Goal: Task Accomplishment & Management: Use online tool/utility

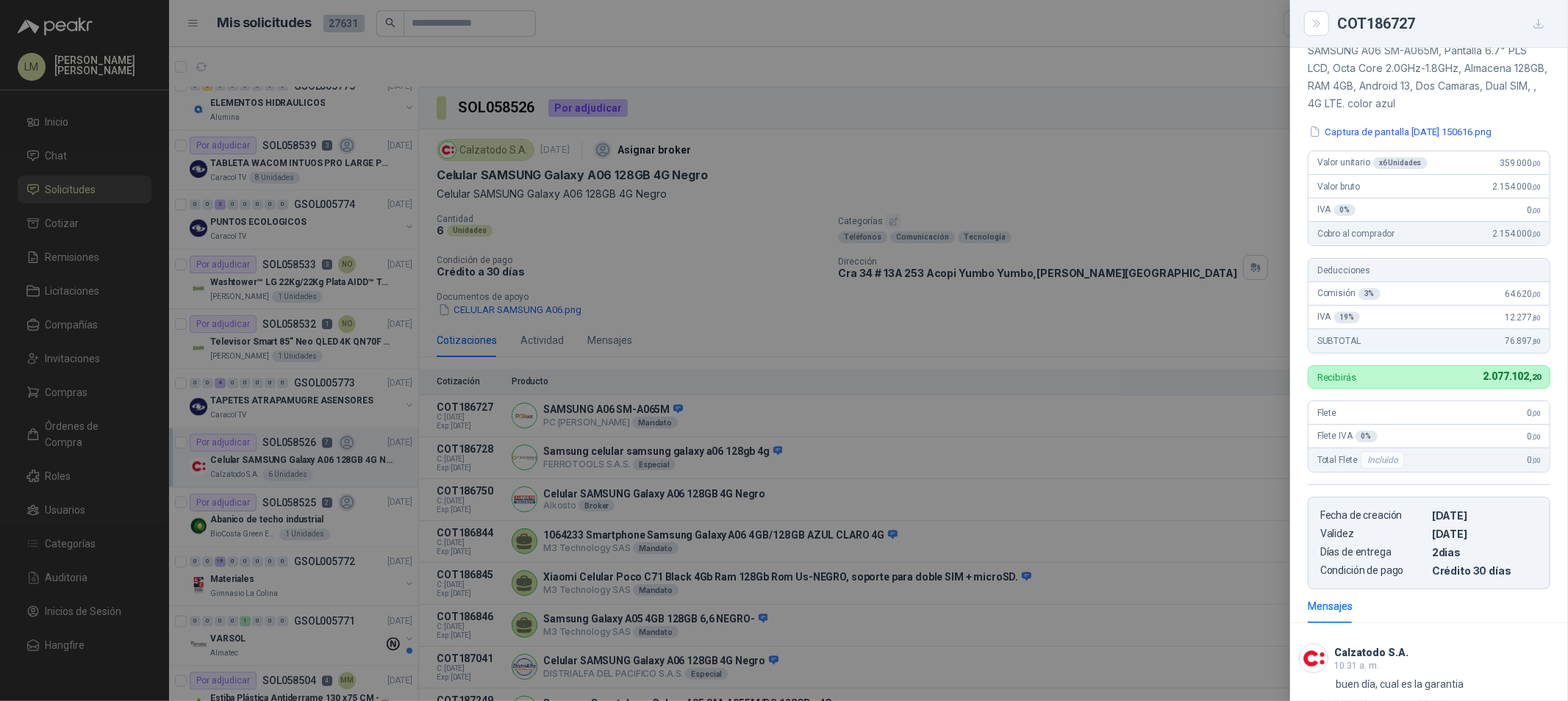
scroll to position [15, 0]
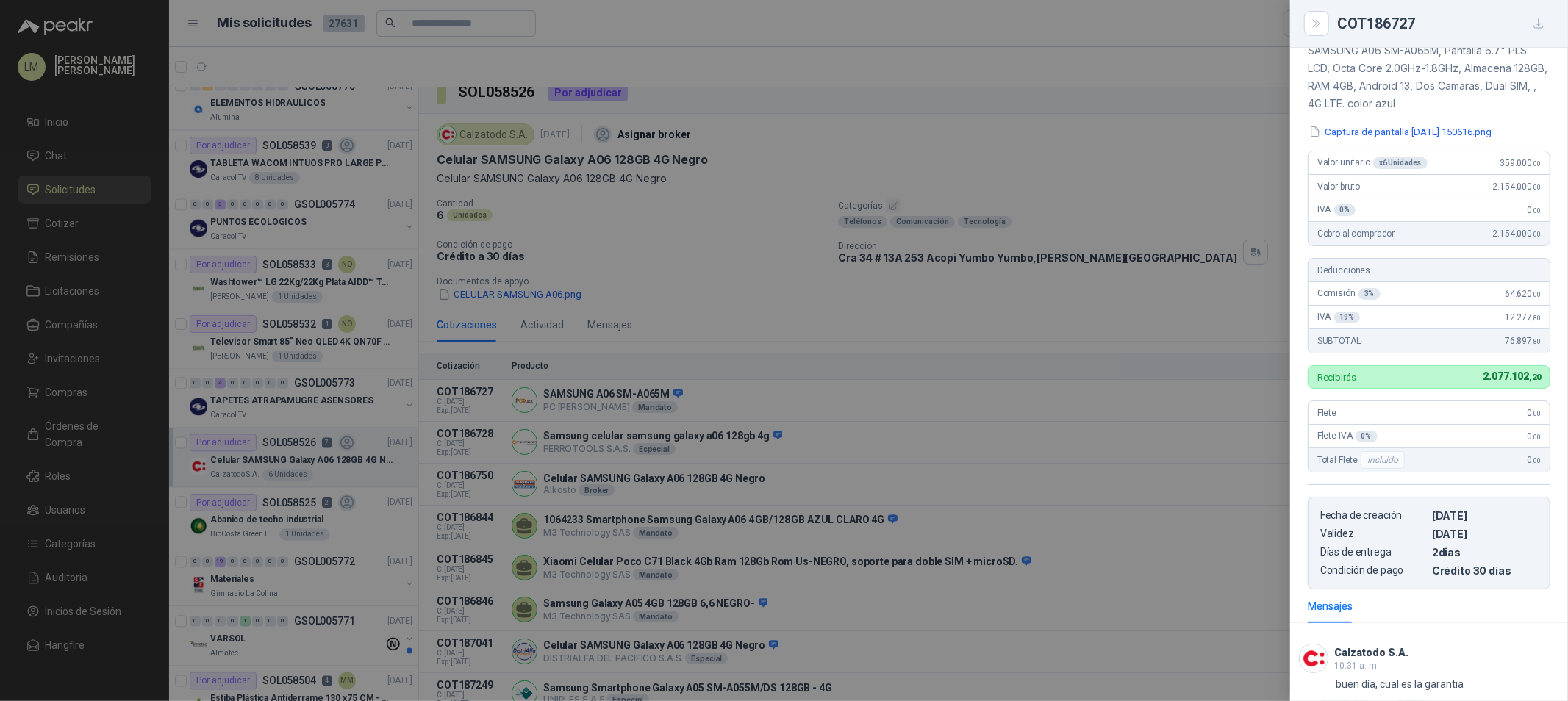
click at [628, 265] on div at bounding box center [784, 350] width 1568 height 701
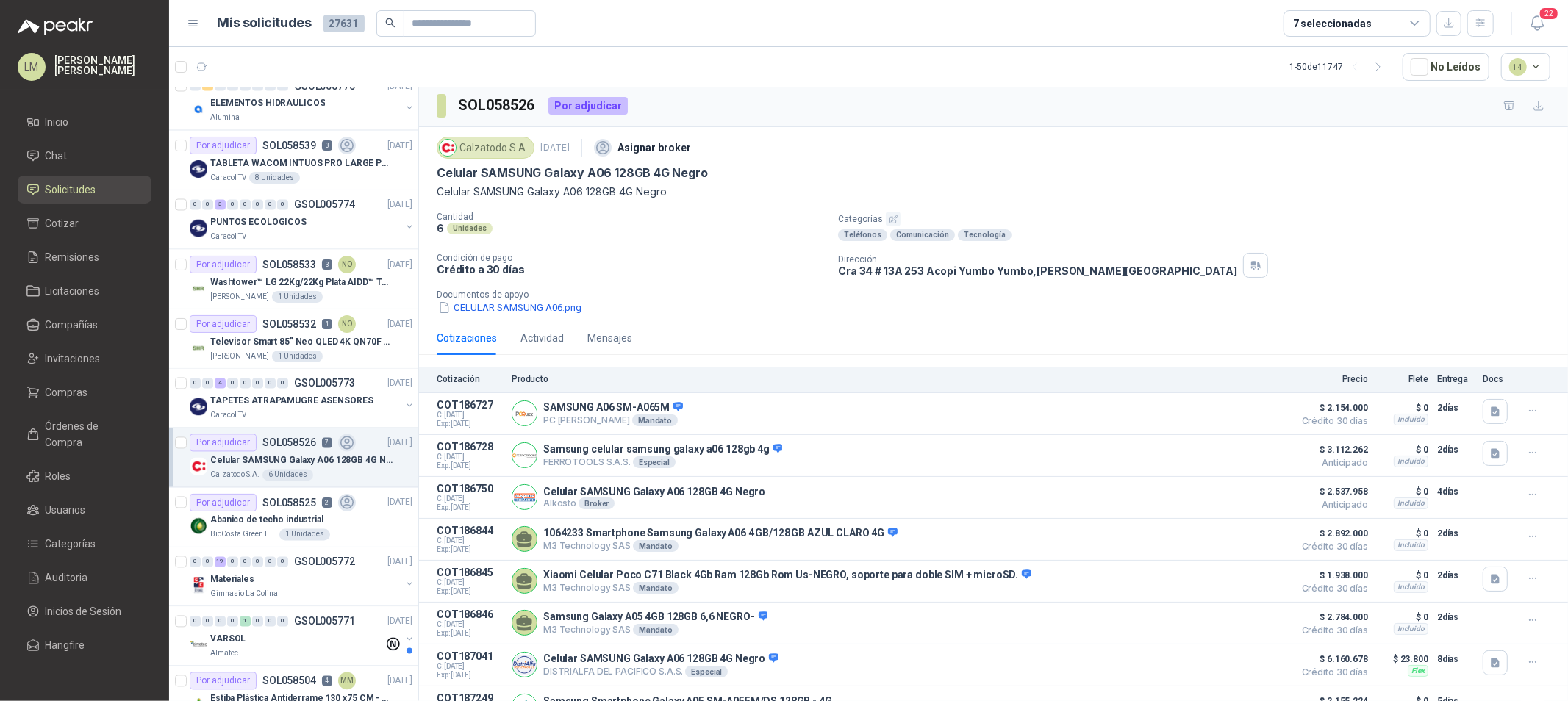
scroll to position [0, 0]
click at [78, 395] on span "Compras" at bounding box center [67, 392] width 43 height 16
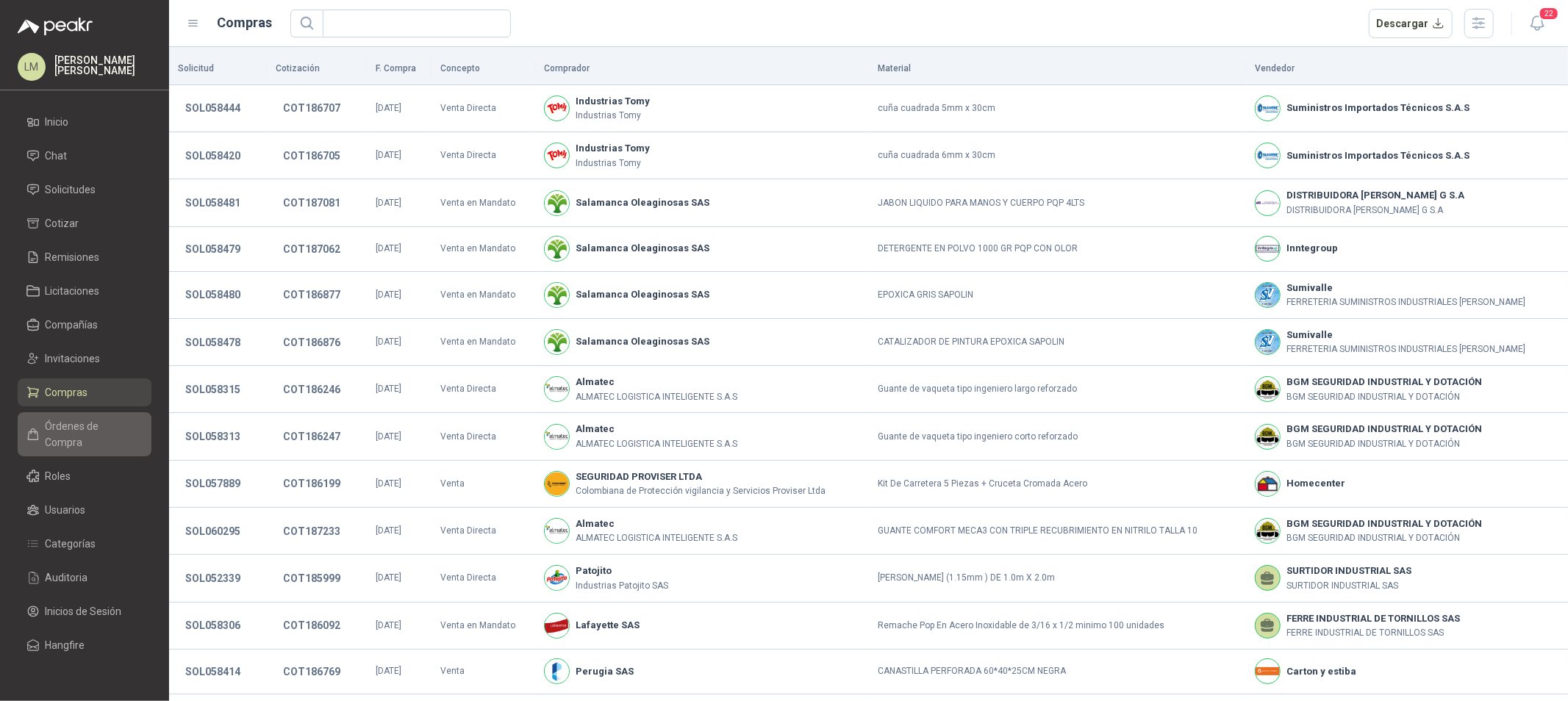
click at [95, 429] on span "Órdenes de Compra" at bounding box center [91, 435] width 92 height 33
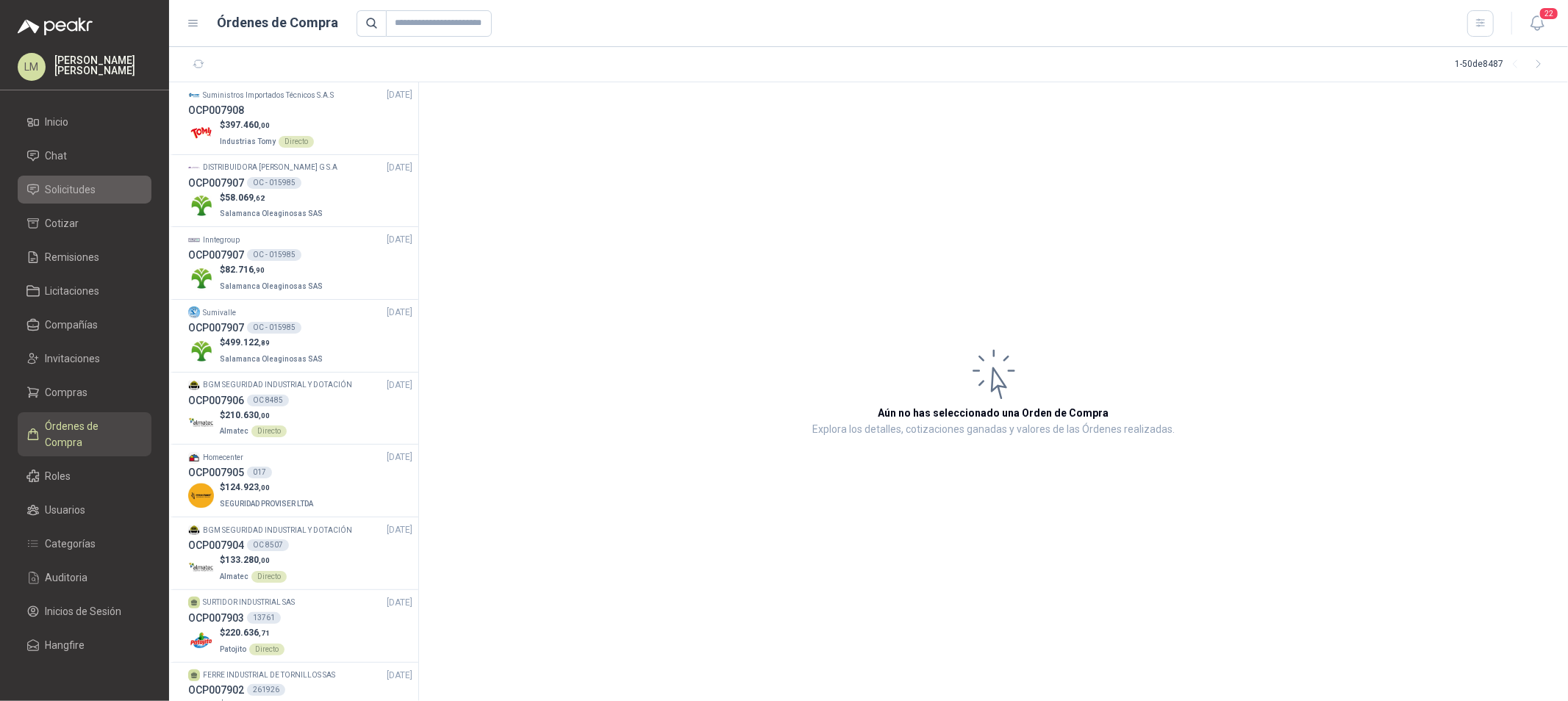
click at [90, 195] on span "Solicitudes" at bounding box center [70, 189] width 51 height 16
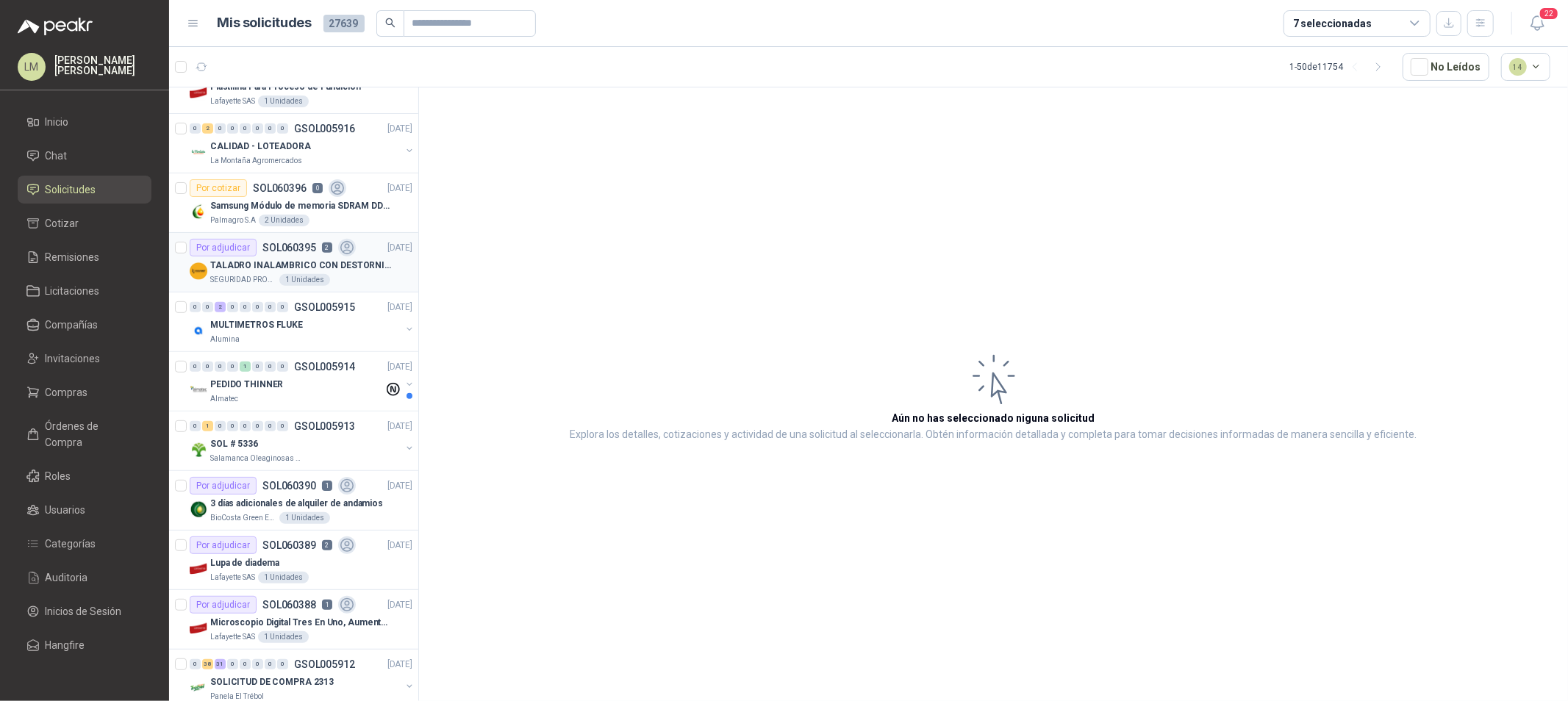
scroll to position [570, 0]
click at [297, 306] on p "GSOL005915" at bounding box center [324, 305] width 61 height 10
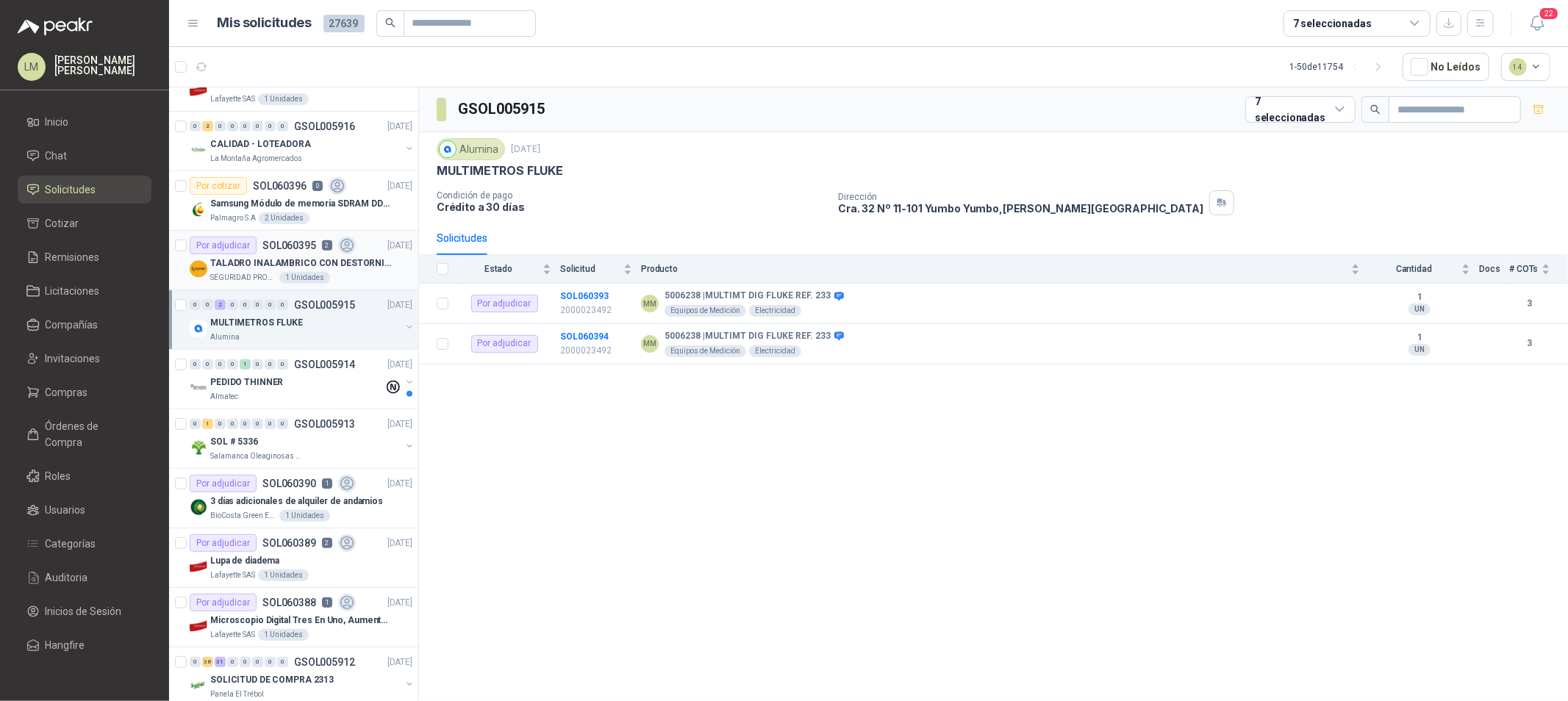
click at [298, 266] on p "TALADRO INALAMBRICO CON DESTORNILLADOR DE ESTRIA" at bounding box center [302, 263] width 183 height 14
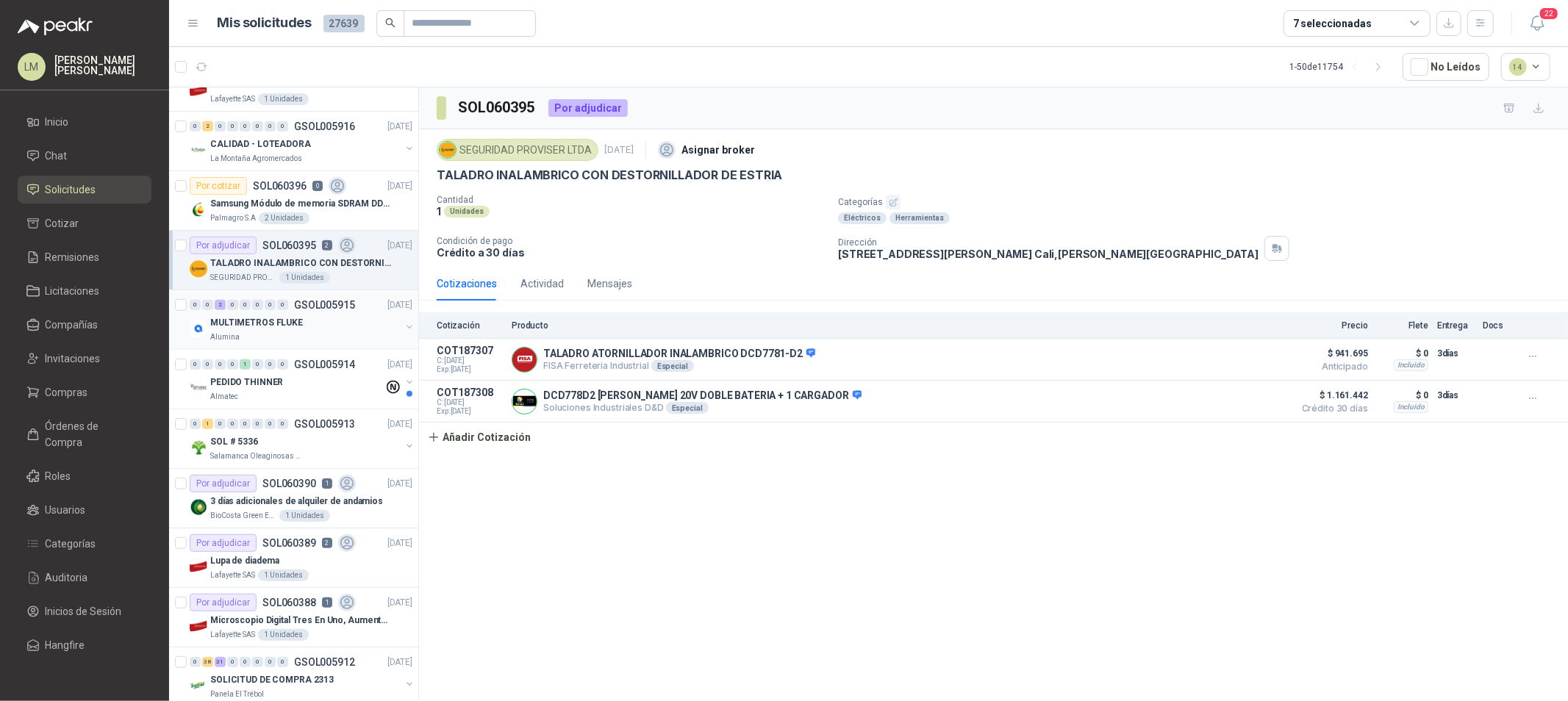
click at [403, 326] on button "button" at bounding box center [409, 327] width 12 height 12
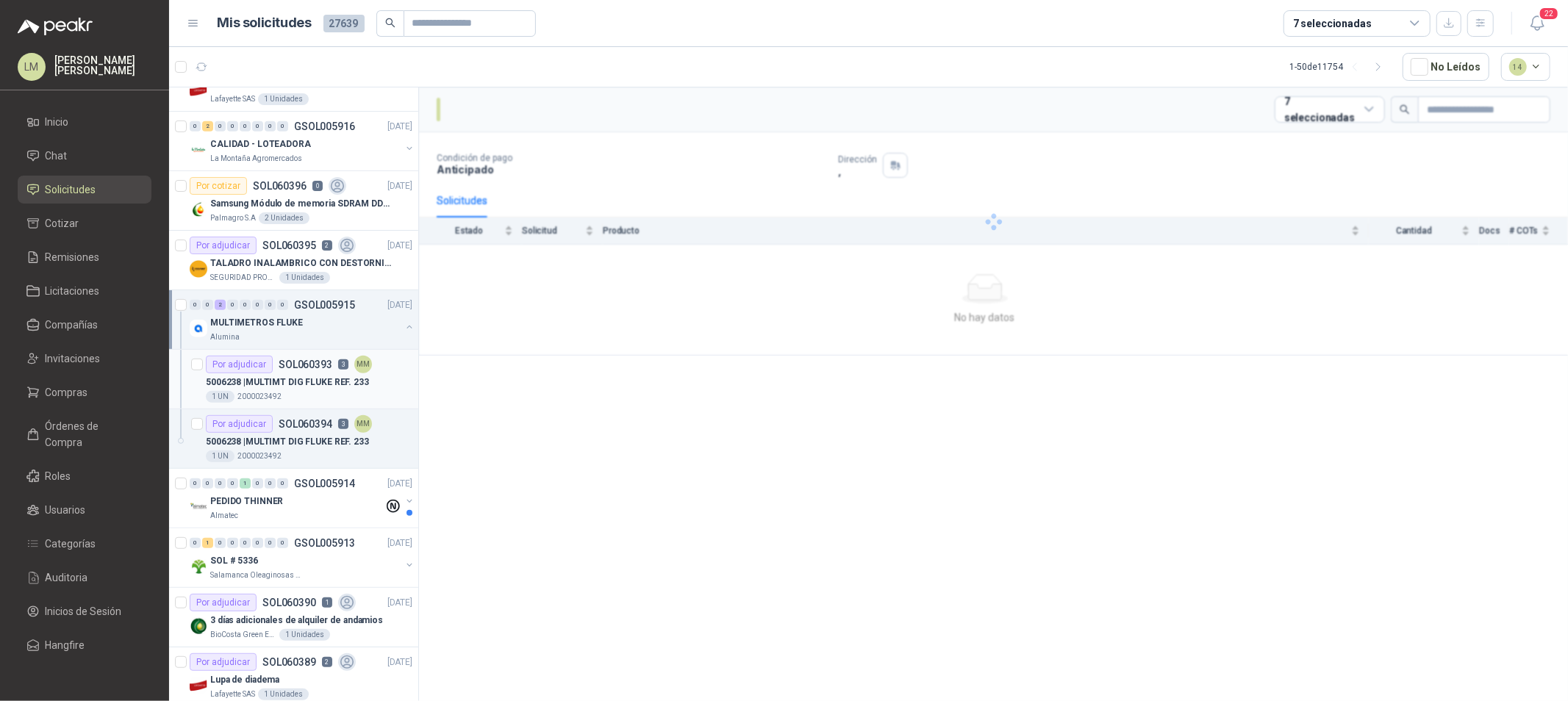
click at [312, 371] on div "Por adjudicar SOL060393 3 MM" at bounding box center [288, 364] width 166 height 18
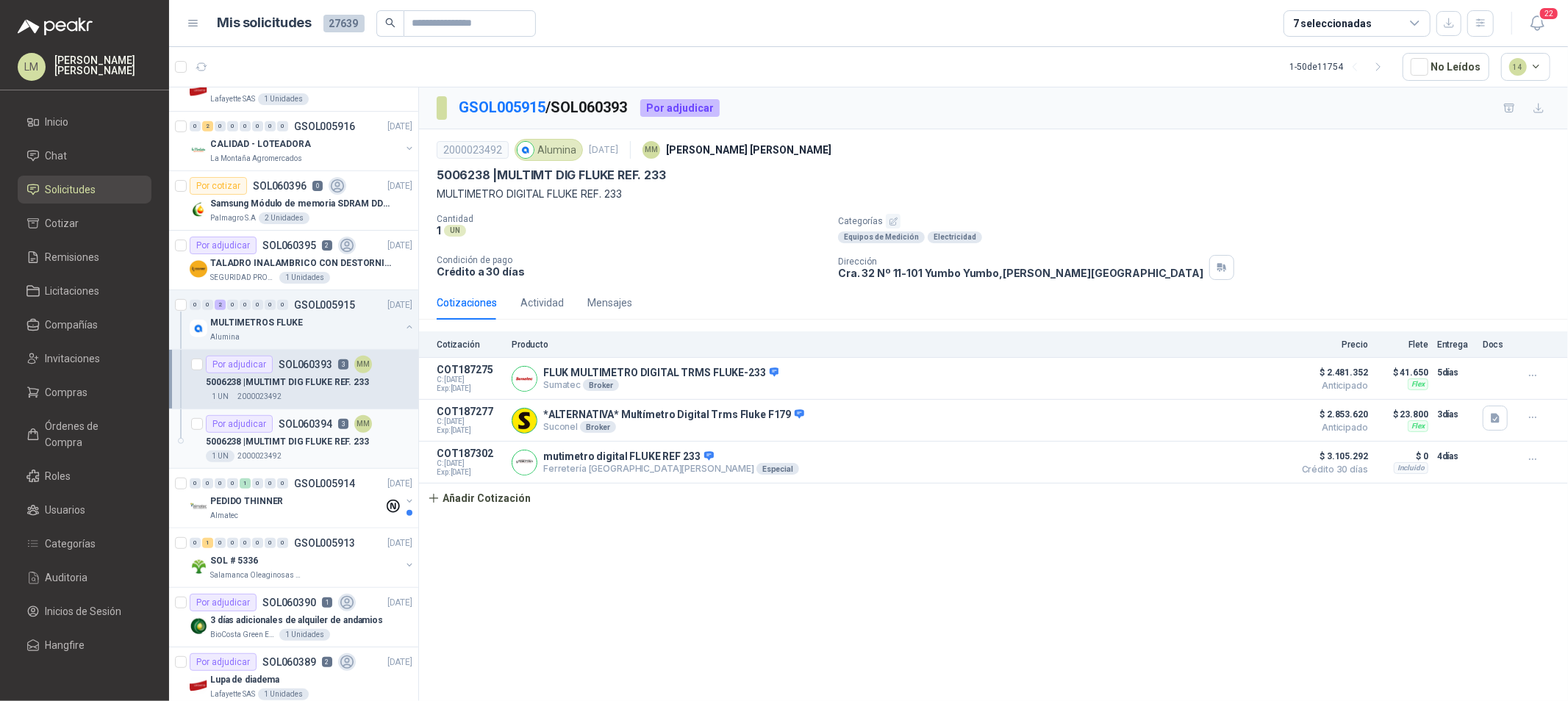
click at [304, 431] on div "Por adjudicar SOL060394 3 MM" at bounding box center [288, 424] width 166 height 18
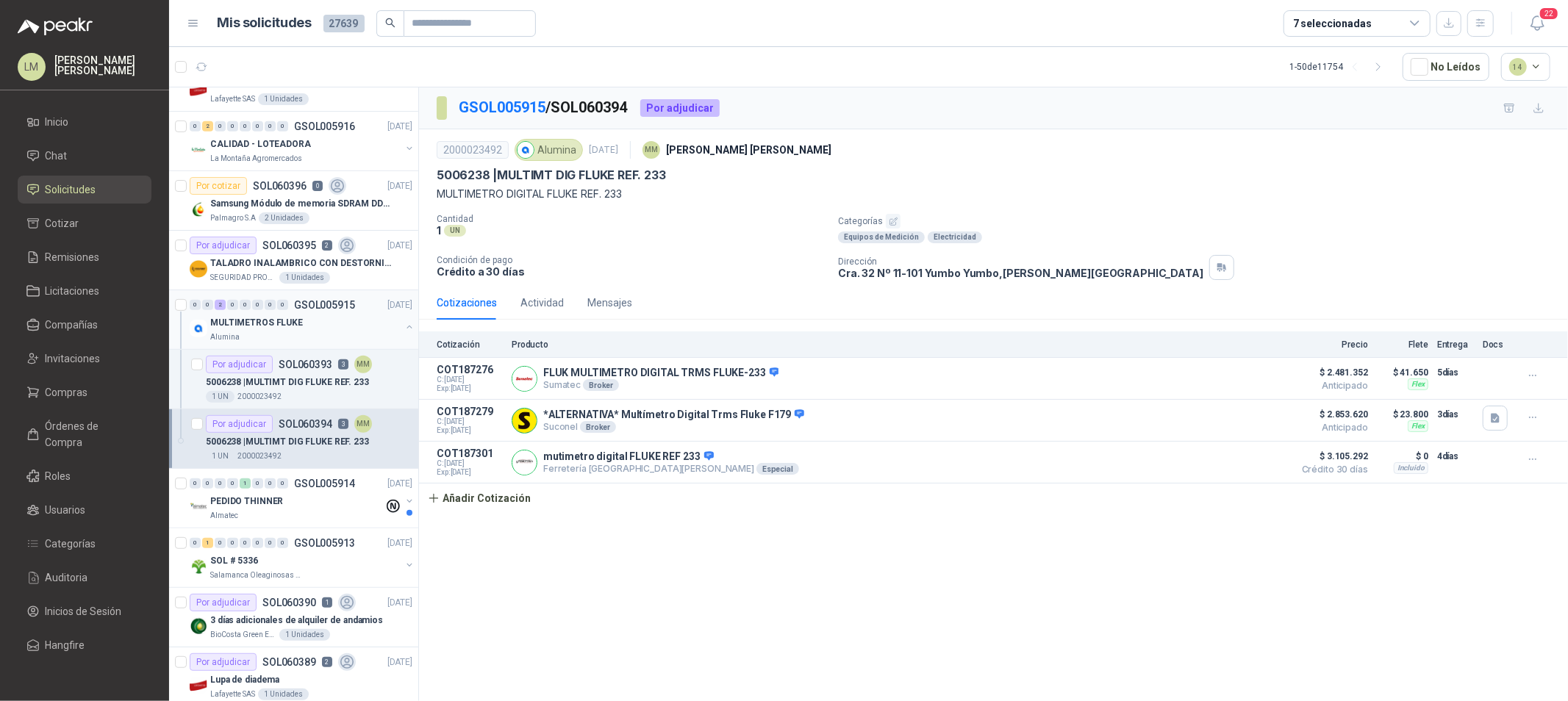
click at [403, 324] on button "button" at bounding box center [409, 327] width 12 height 12
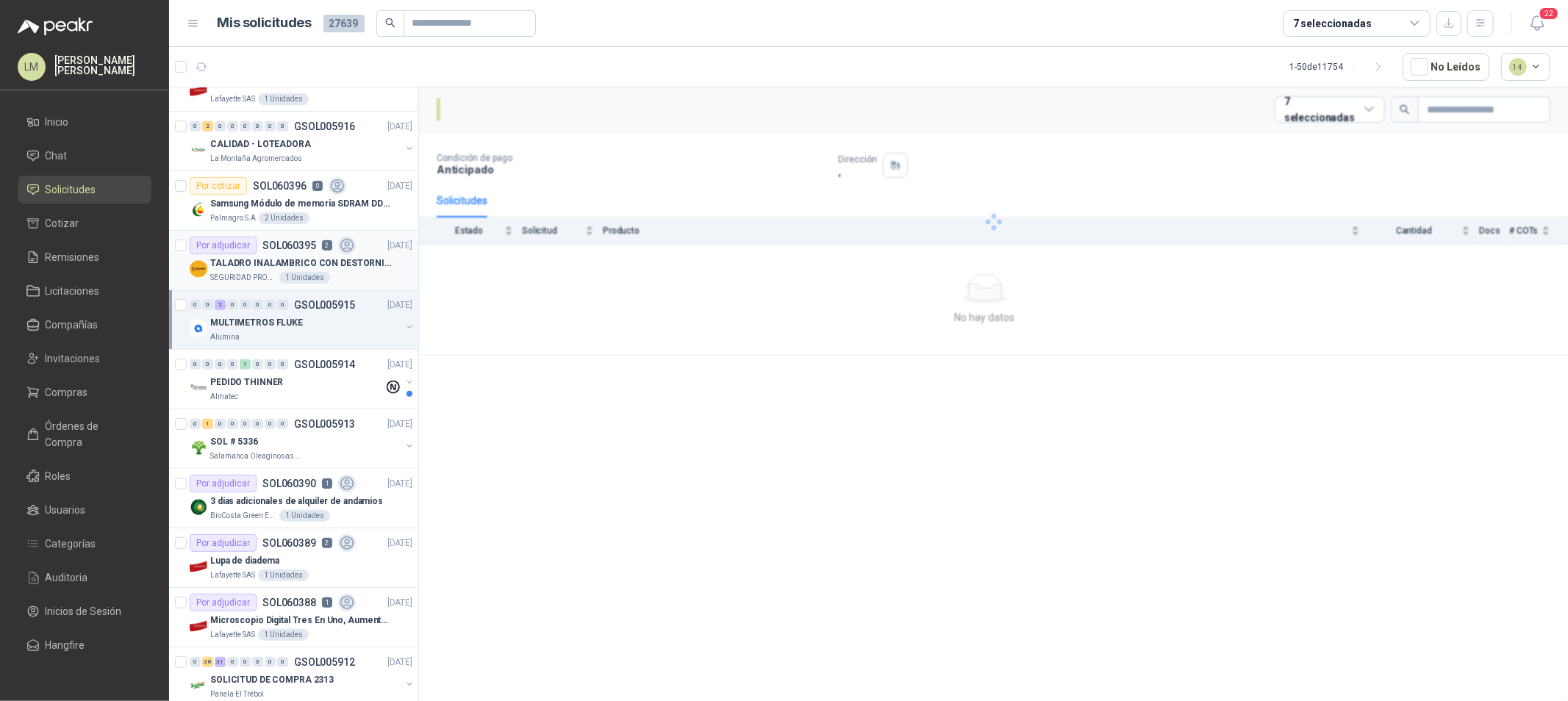
click at [305, 261] on p "TALADRO INALAMBRICO CON DESTORNILLADOR DE ESTRIA" at bounding box center [302, 263] width 183 height 14
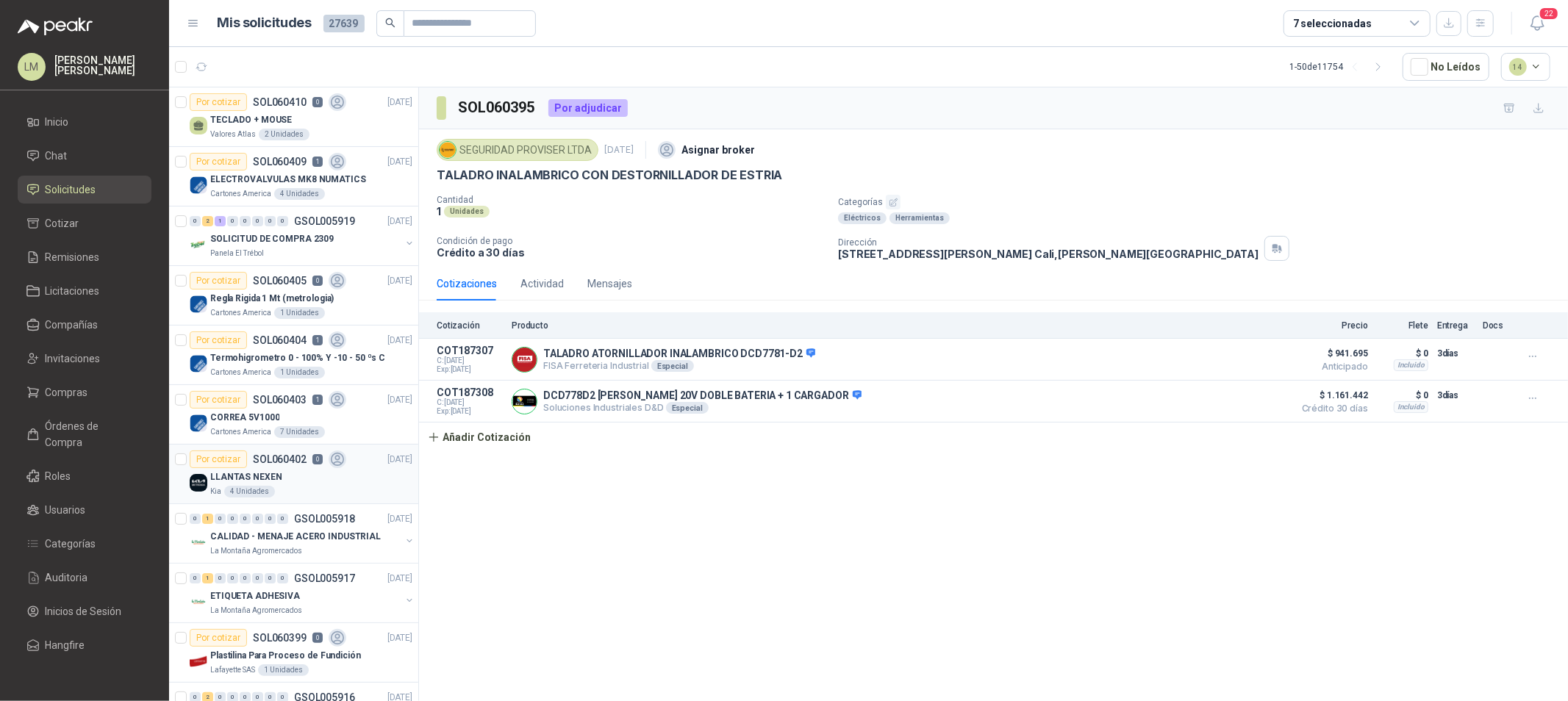
click at [266, 460] on p "SOL060402" at bounding box center [279, 459] width 53 height 10
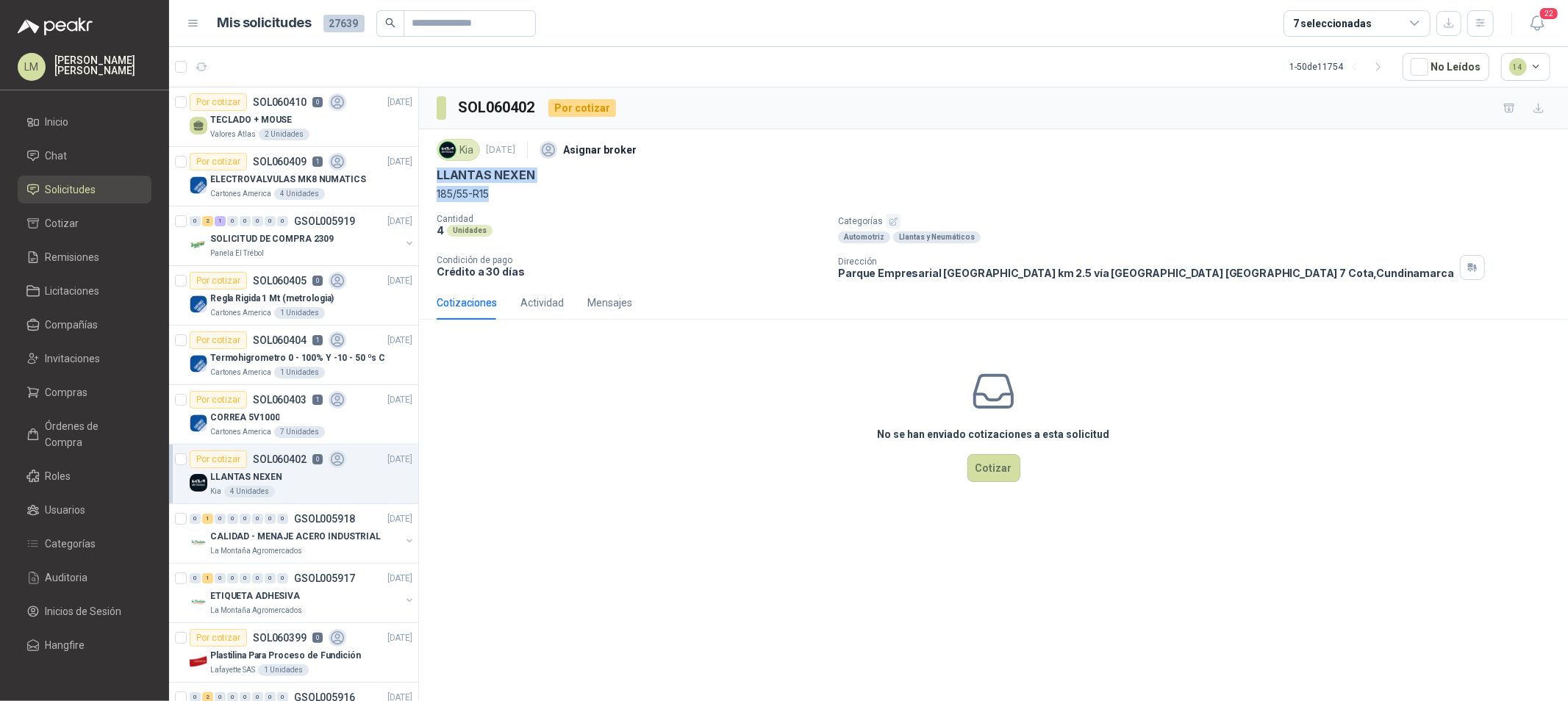
drag, startPoint x: 434, startPoint y: 174, endPoint x: 501, endPoint y: 186, distance: 68.1
click at [501, 186] on div "Kia [DATE] Asignar broker LLANTAS NEXEN 185/55-R15 Cantidad 4 Unidades Categorí…" at bounding box center [993, 208] width 1149 height 156
copy div "LLANTAS NEXEN 185/55-R15"
click at [63, 389] on span "Compras" at bounding box center [67, 392] width 43 height 16
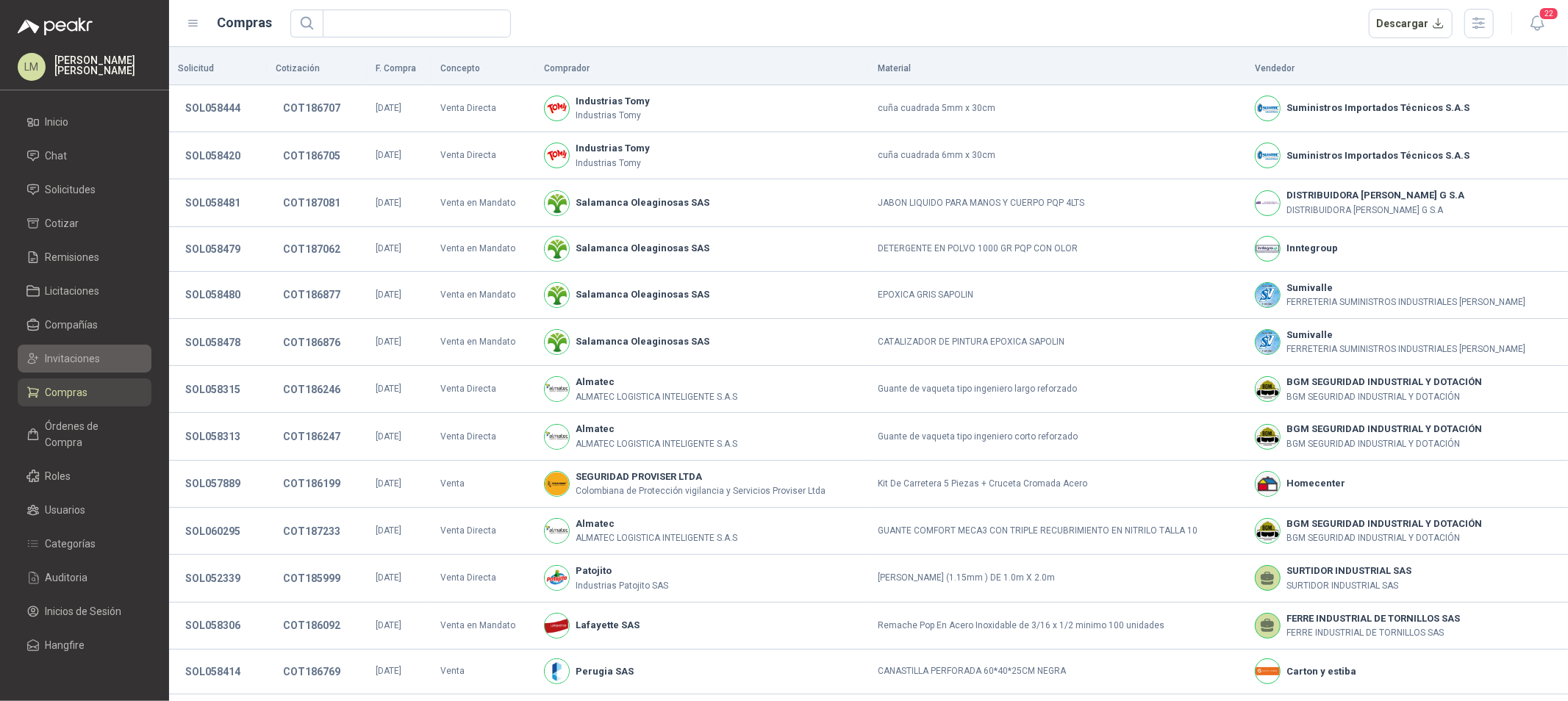
click at [78, 363] on span "Invitaciones" at bounding box center [73, 358] width 55 height 16
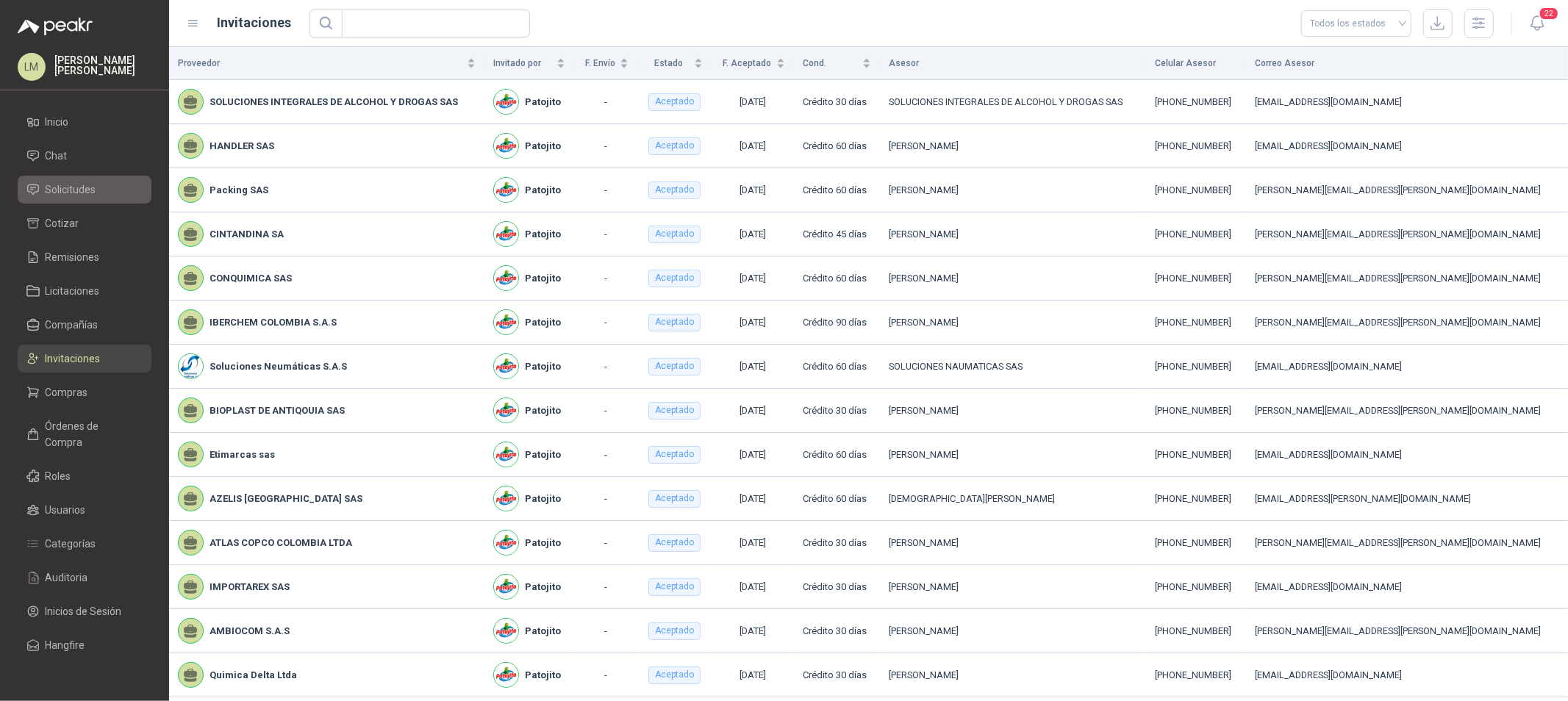
click at [78, 185] on span "Solicitudes" at bounding box center [70, 189] width 51 height 16
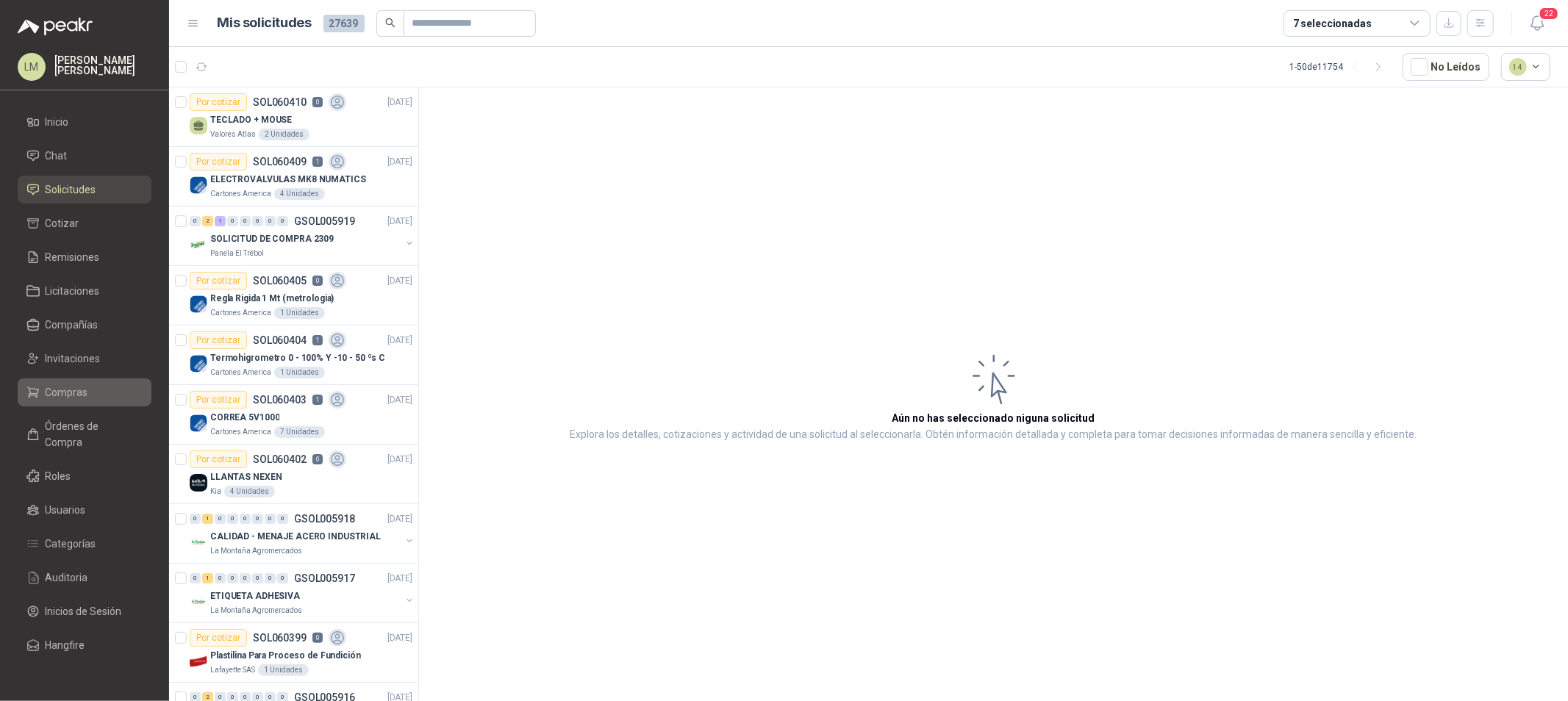
click at [71, 389] on span "Compras" at bounding box center [67, 392] width 43 height 16
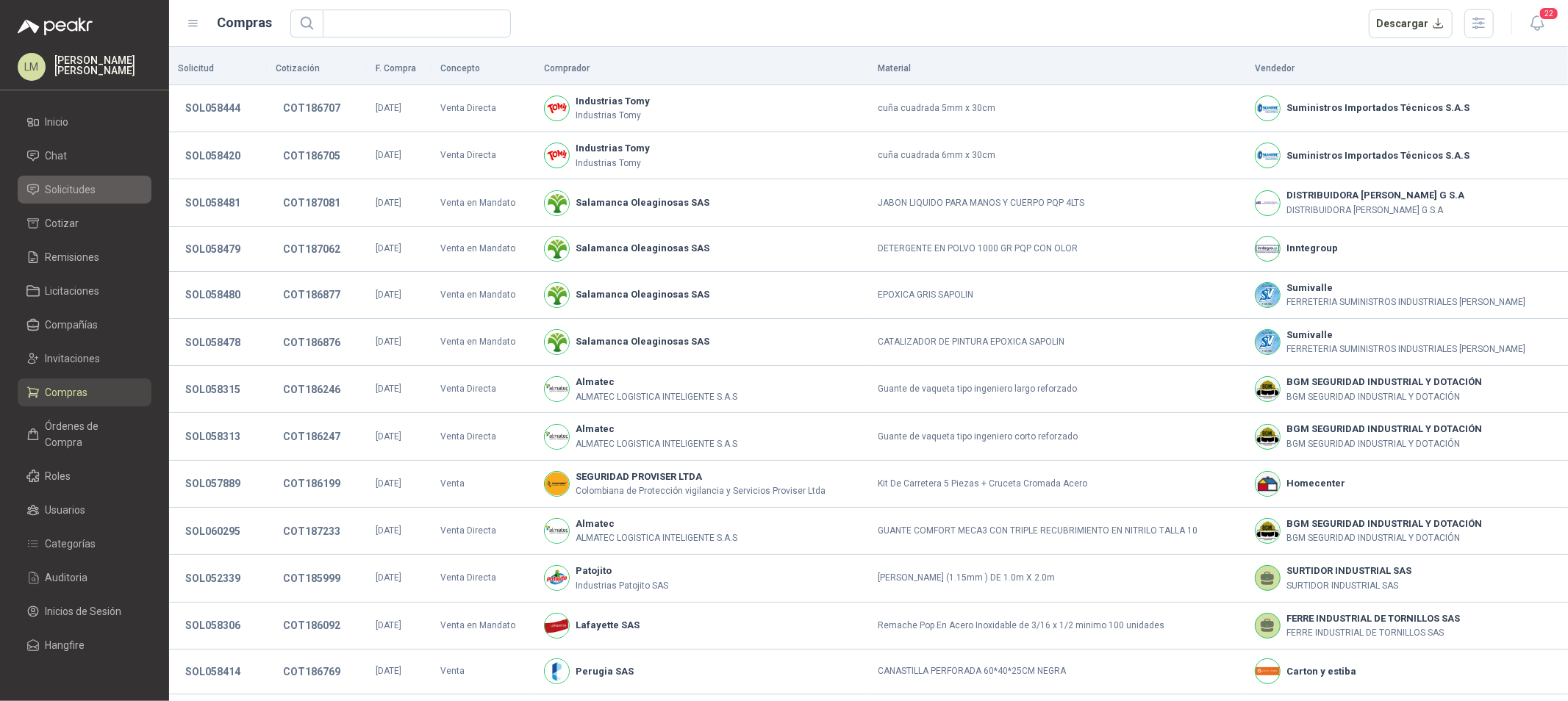
click at [84, 186] on span "Solicitudes" at bounding box center [70, 189] width 51 height 16
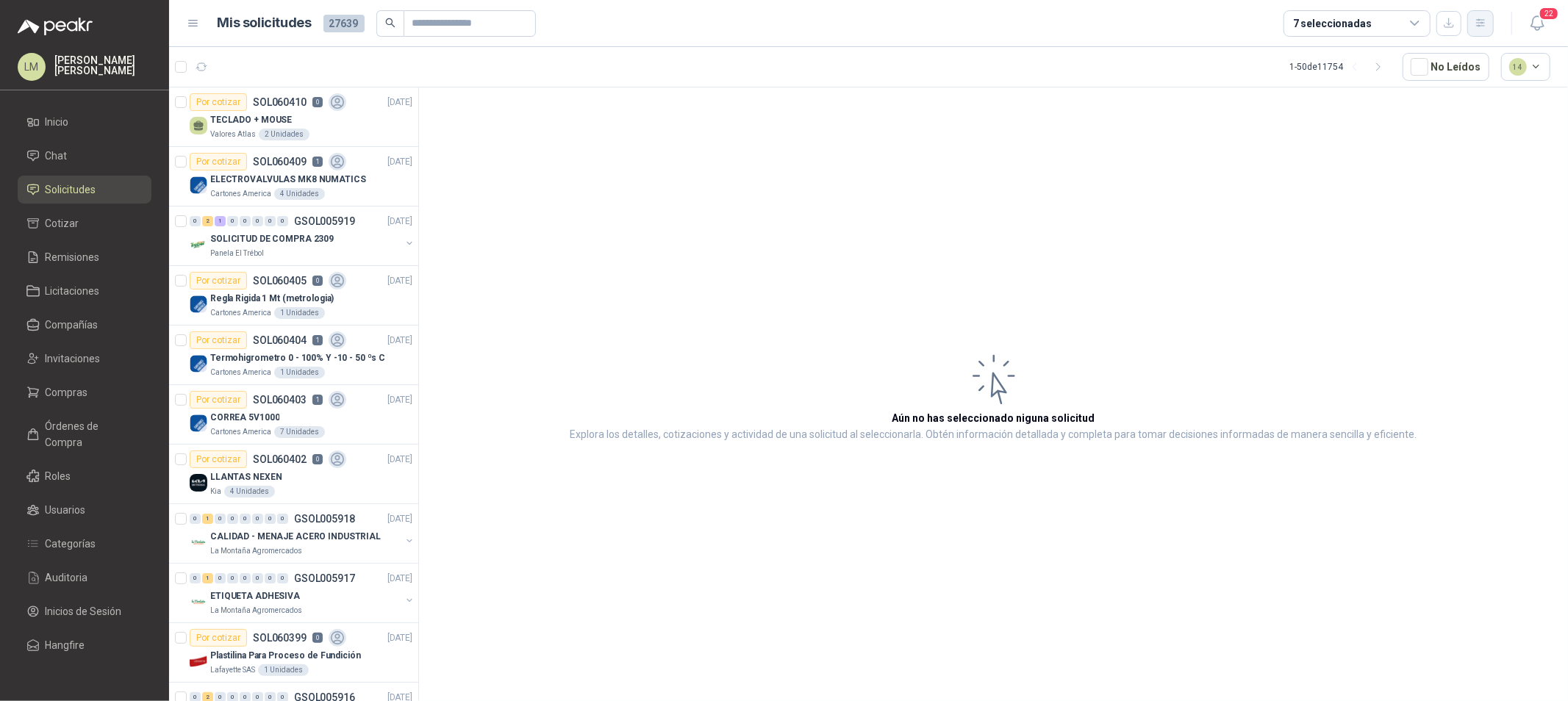
click at [1482, 23] on icon "button" at bounding box center [1479, 22] width 8 height 8
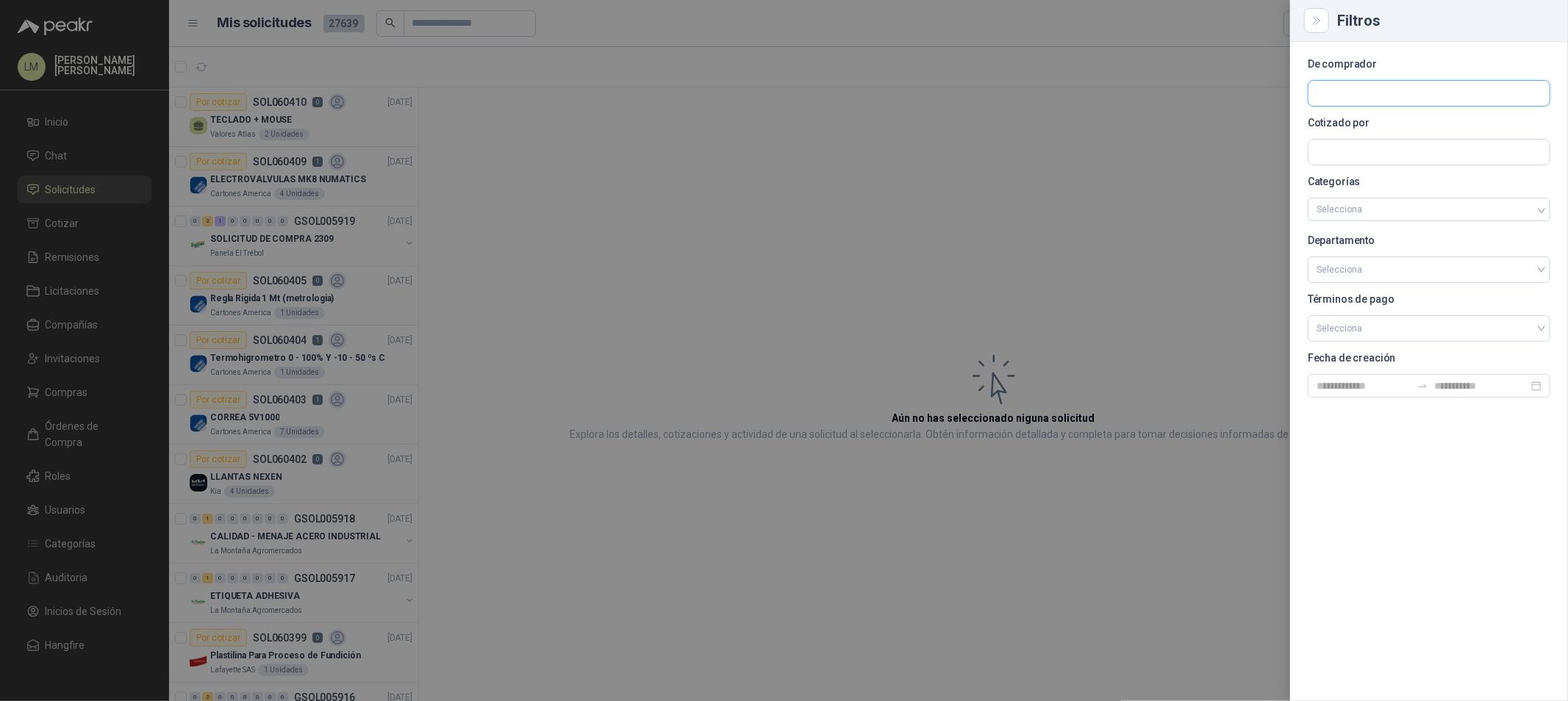
click at [1332, 82] on input "text" at bounding box center [1429, 93] width 241 height 25
type input "*****"
click at [1369, 133] on span "Aluminio Nacional SA -" at bounding box center [1379, 133] width 74 height 8
click at [875, 170] on div at bounding box center [784, 350] width 1568 height 701
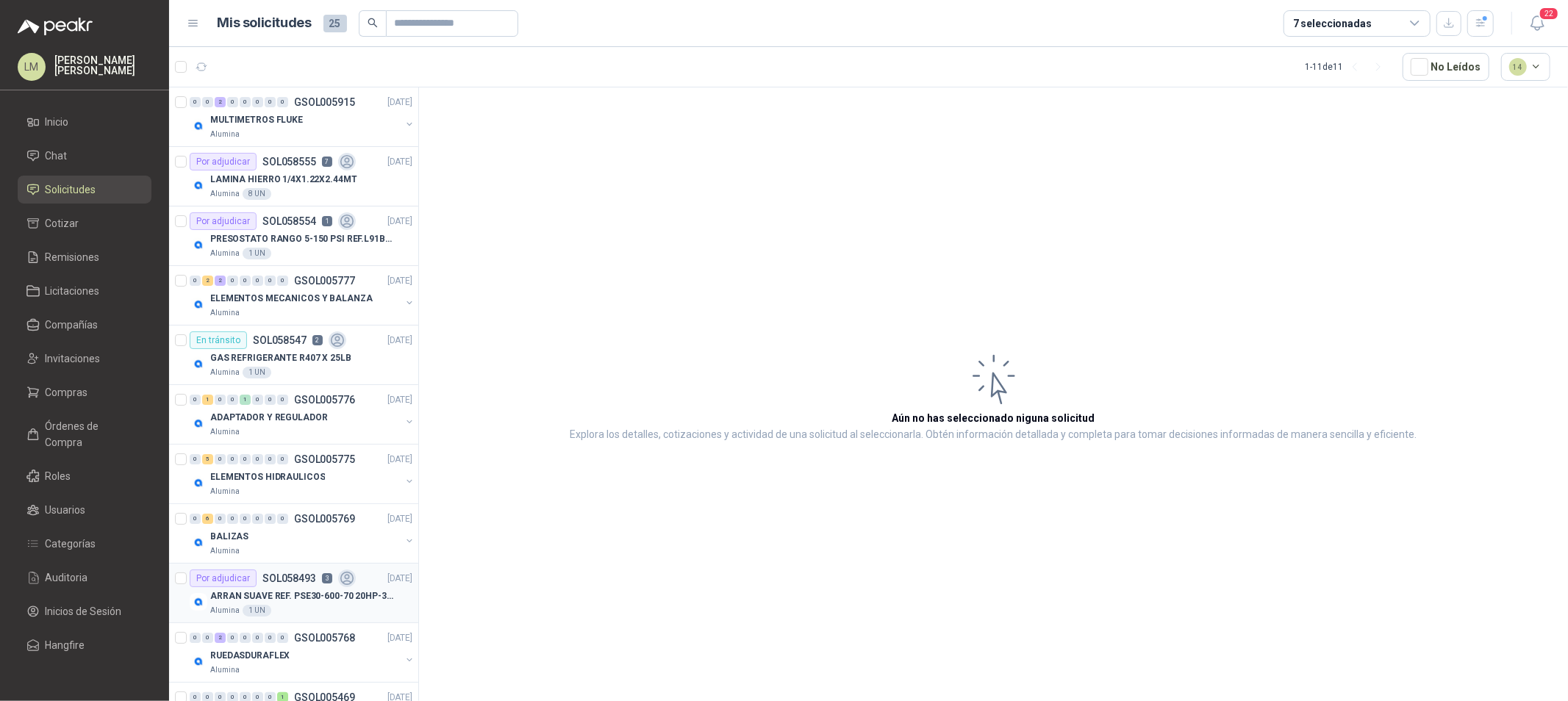
click at [307, 582] on p "SOL058493" at bounding box center [289, 578] width 53 height 10
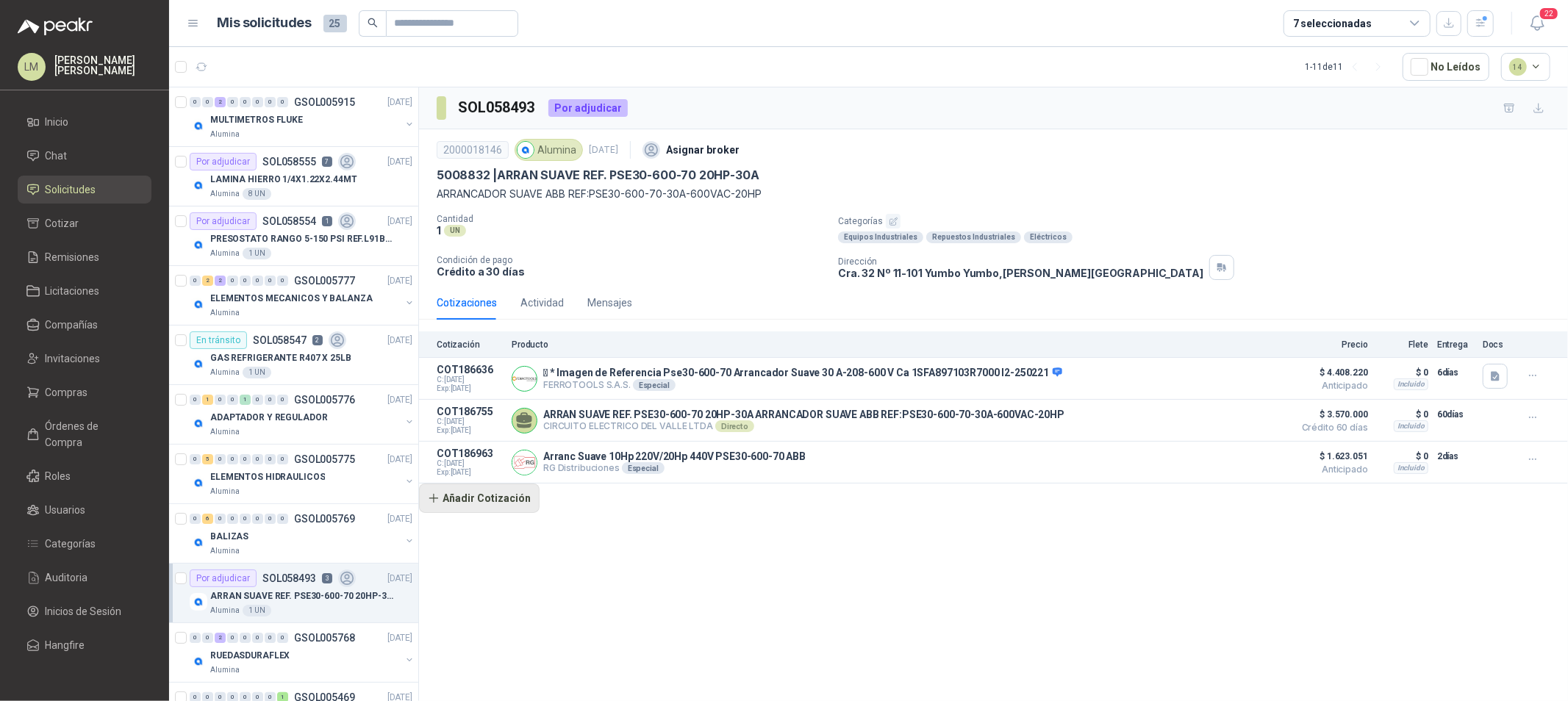
click at [490, 503] on button "Añadir Cotización" at bounding box center [479, 498] width 120 height 29
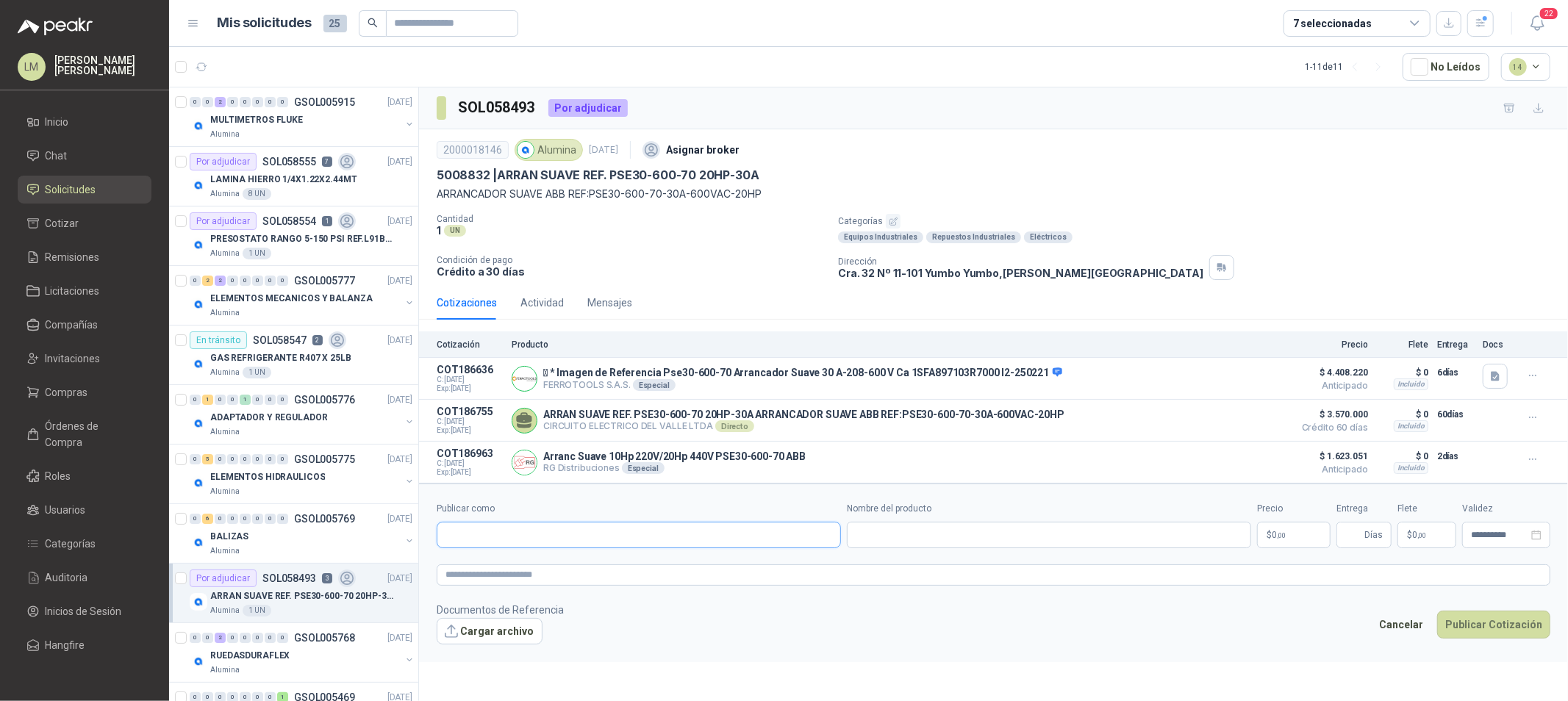
click at [505, 530] on input "Publicar como" at bounding box center [639, 534] width 403 height 25
type input "******"
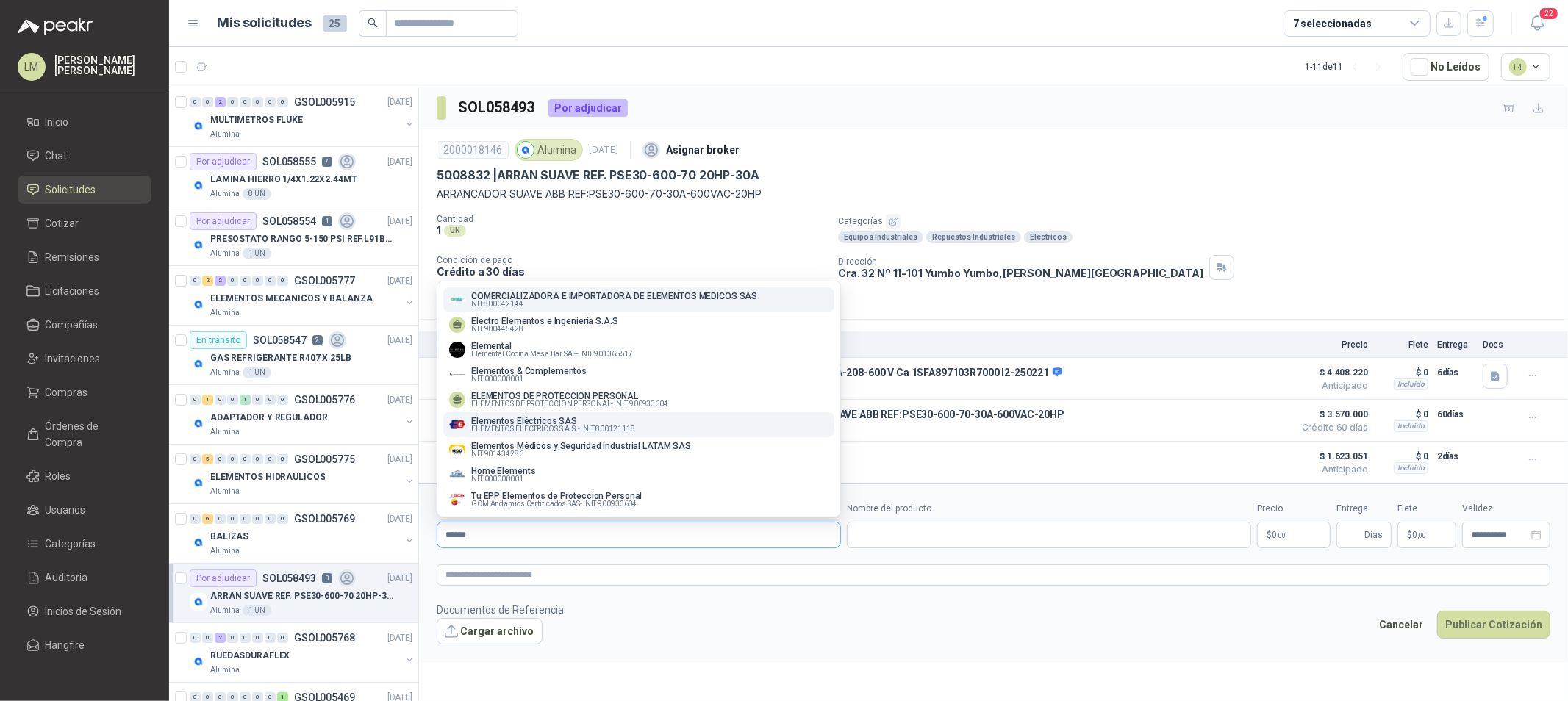
type input "******"
click at [511, 418] on p "Elementos Eléctricos SAS" at bounding box center [553, 421] width 164 height 9
type input "**********"
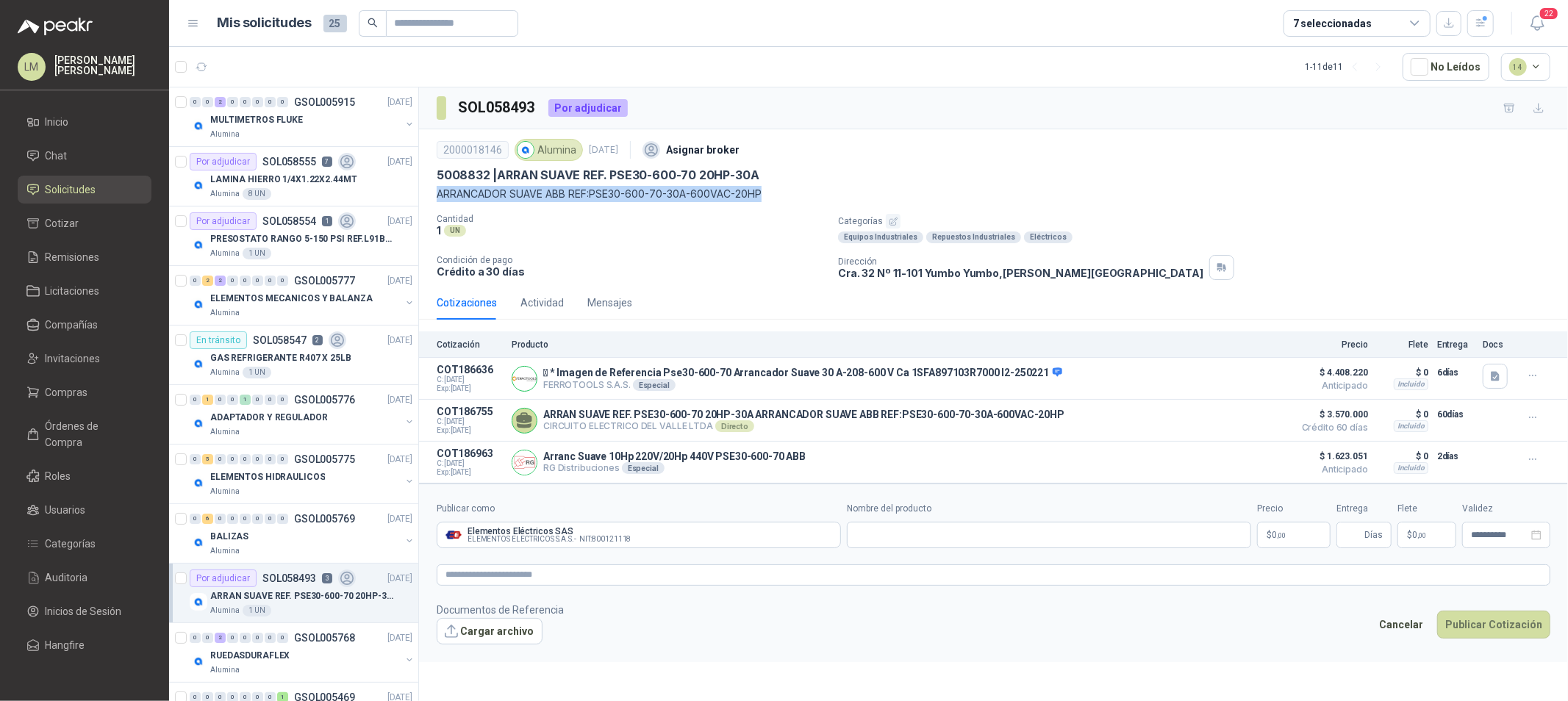
drag, startPoint x: 434, startPoint y: 196, endPoint x: 773, endPoint y: 193, distance: 339.0
click at [773, 193] on div "2000018146 Alumina [DATE] Asignar broker 5008832 | ARRAN SUAVE REF. PSE30-600-7…" at bounding box center [993, 208] width 1149 height 156
copy p "ARRANCADOR SUAVE ABB REF:PSE30-600-70-30A-600VAC-20HP"
click at [879, 531] on input "Nombre del producto" at bounding box center [1049, 534] width 404 height 27
paste input "**********"
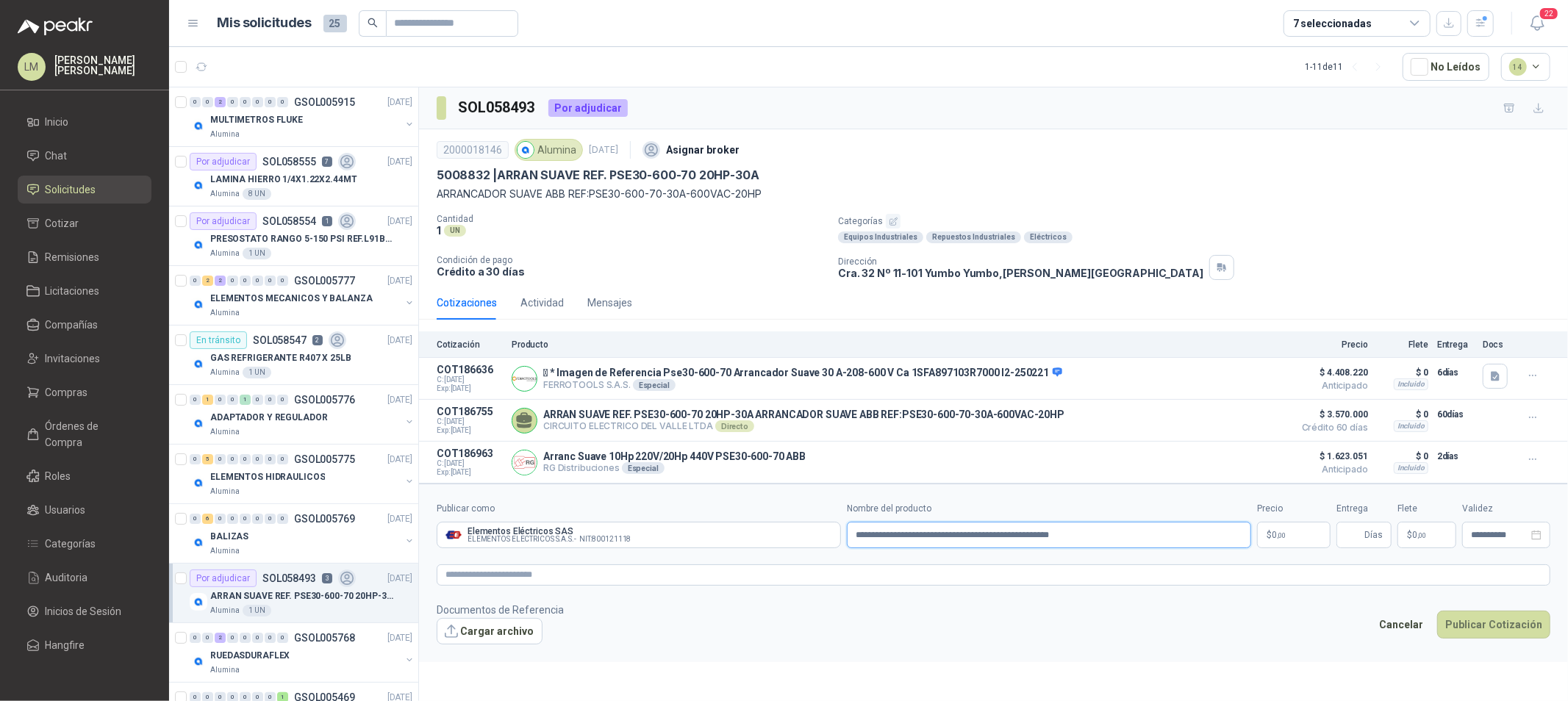
type input "**********"
click at [1270, 539] on p "$ 0 ,00" at bounding box center [1294, 534] width 74 height 27
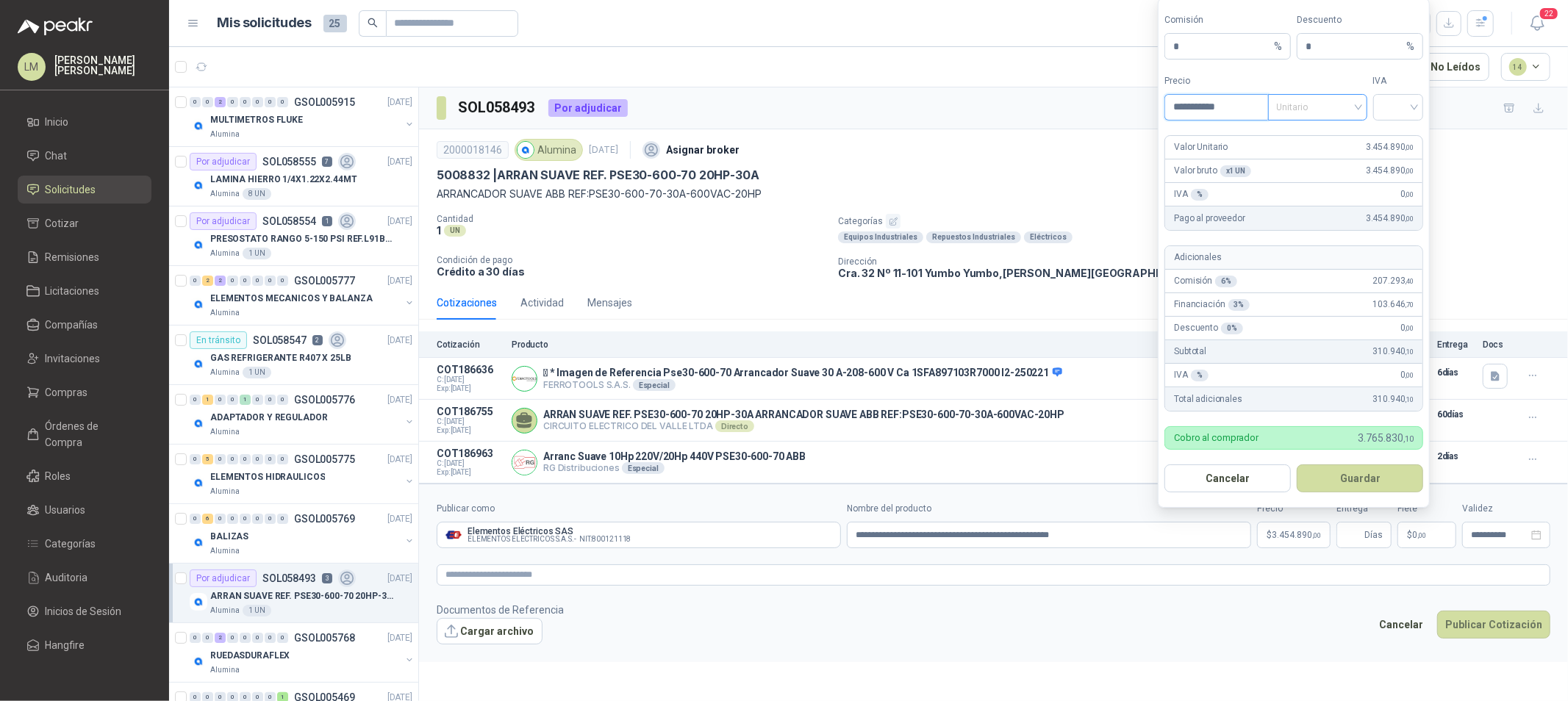
click at [1290, 109] on span "Unitario" at bounding box center [1317, 107] width 82 height 22
type input "**********"
click at [1302, 149] on div "Unitario con IVA" at bounding box center [1318, 161] width 94 height 23
click at [1384, 99] on input "search" at bounding box center [1399, 106] width 33 height 22
click at [1385, 131] on div "19%" at bounding box center [1399, 137] width 28 height 16
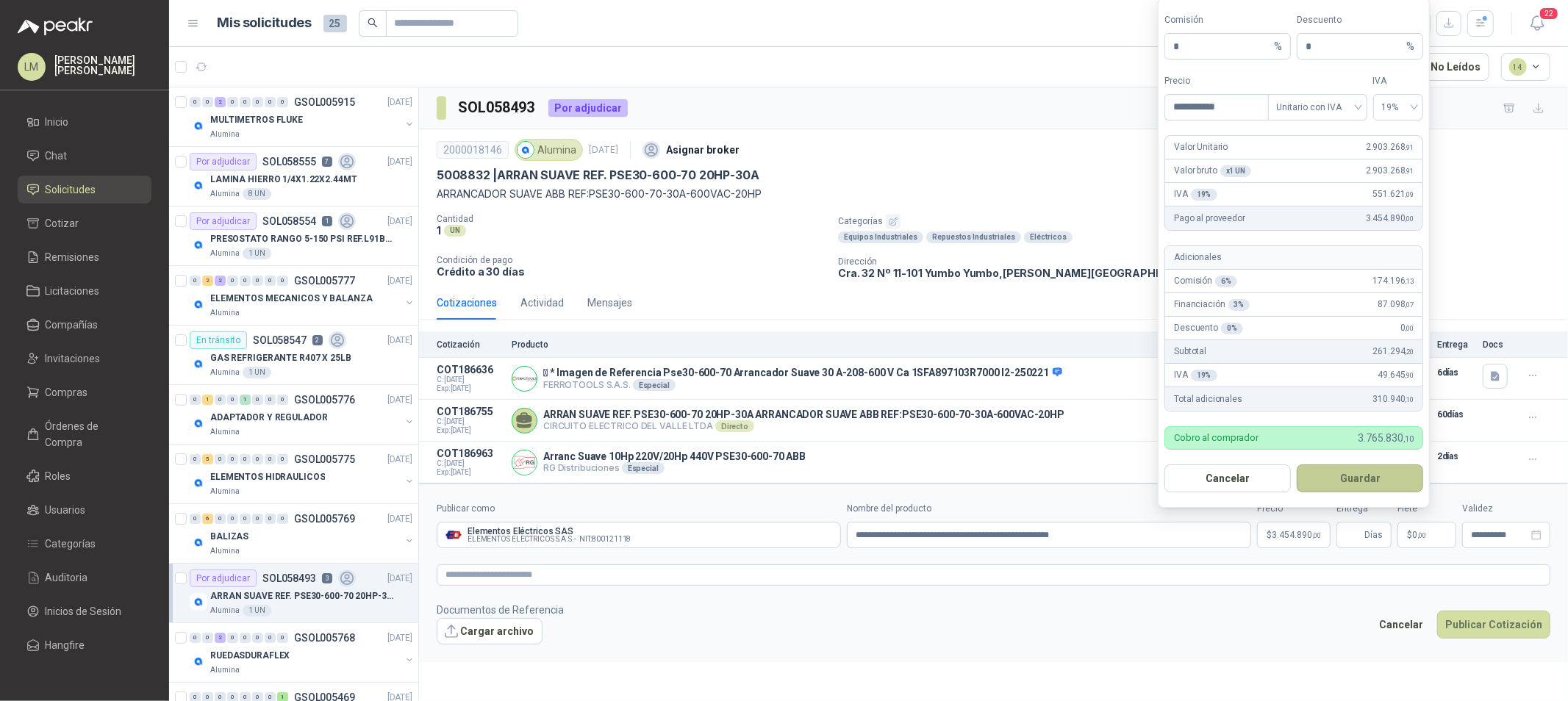
click at [1334, 471] on button "Guardar" at bounding box center [1359, 478] width 126 height 27
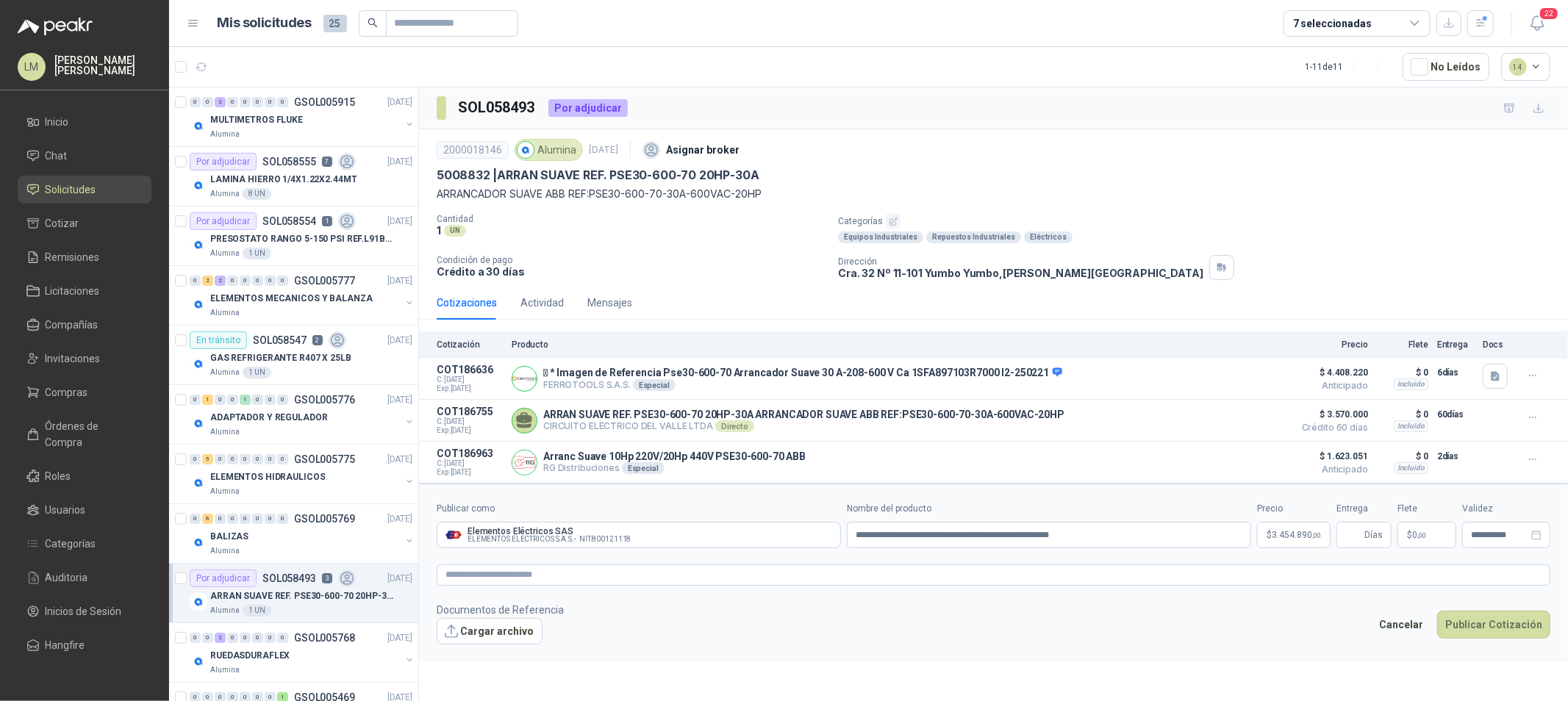
click at [1378, 553] on form "**********" at bounding box center [993, 573] width 1149 height 179
click at [1362, 545] on input "Entrega" at bounding box center [1353, 534] width 16 height 25
type input "**"
click at [1476, 619] on button "Publicar Cotización" at bounding box center [1494, 625] width 113 height 27
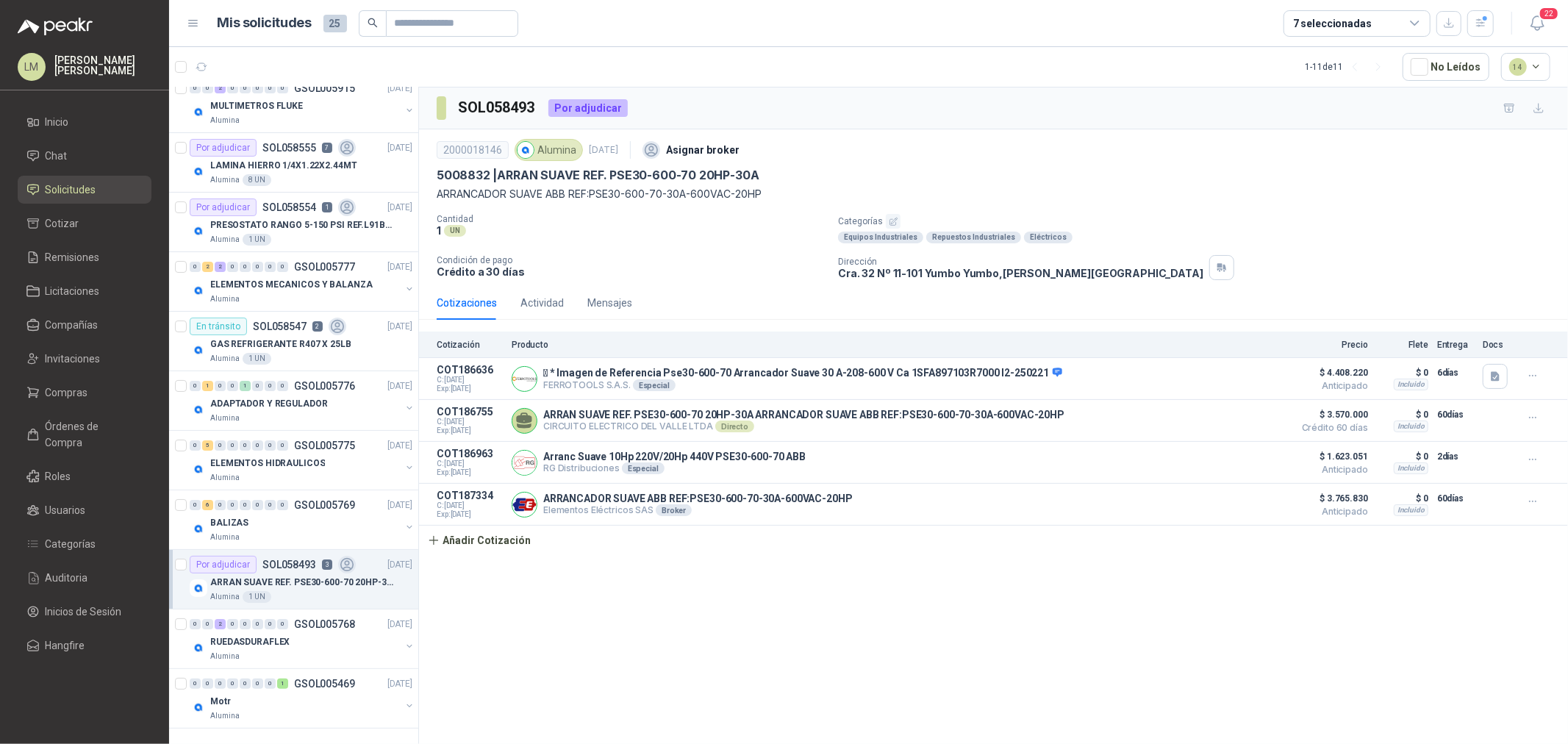
scroll to position [15, 0]
click at [261, 135] on article "Por adjudicar SOL058555 7 [DATE] LAMINA HIERRO 1/4X1.22X2.44MT Alumina 8 UN" at bounding box center [294, 163] width 249 height 59
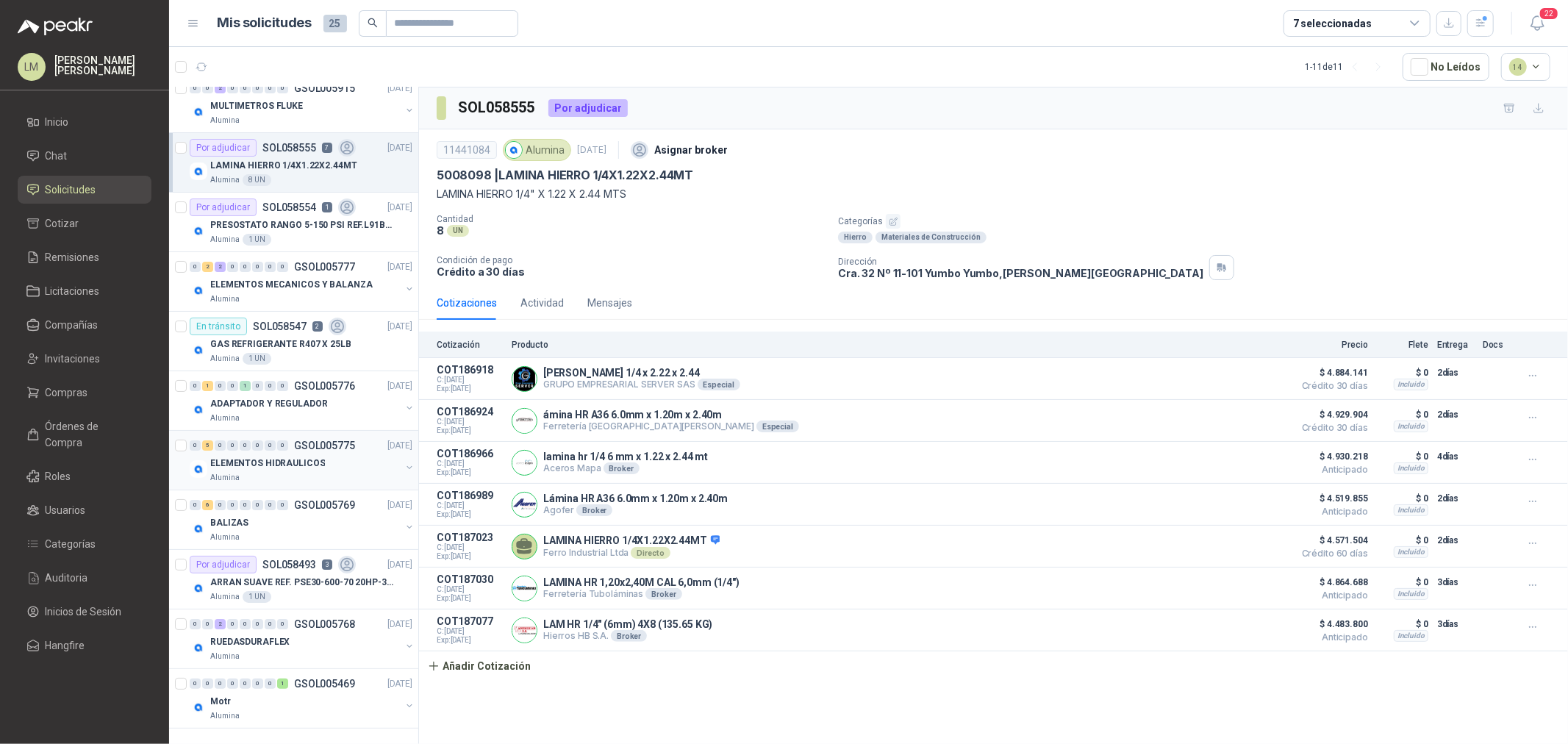
scroll to position [13, 0]
click at [403, 701] on div at bounding box center [409, 708] width 12 height 15
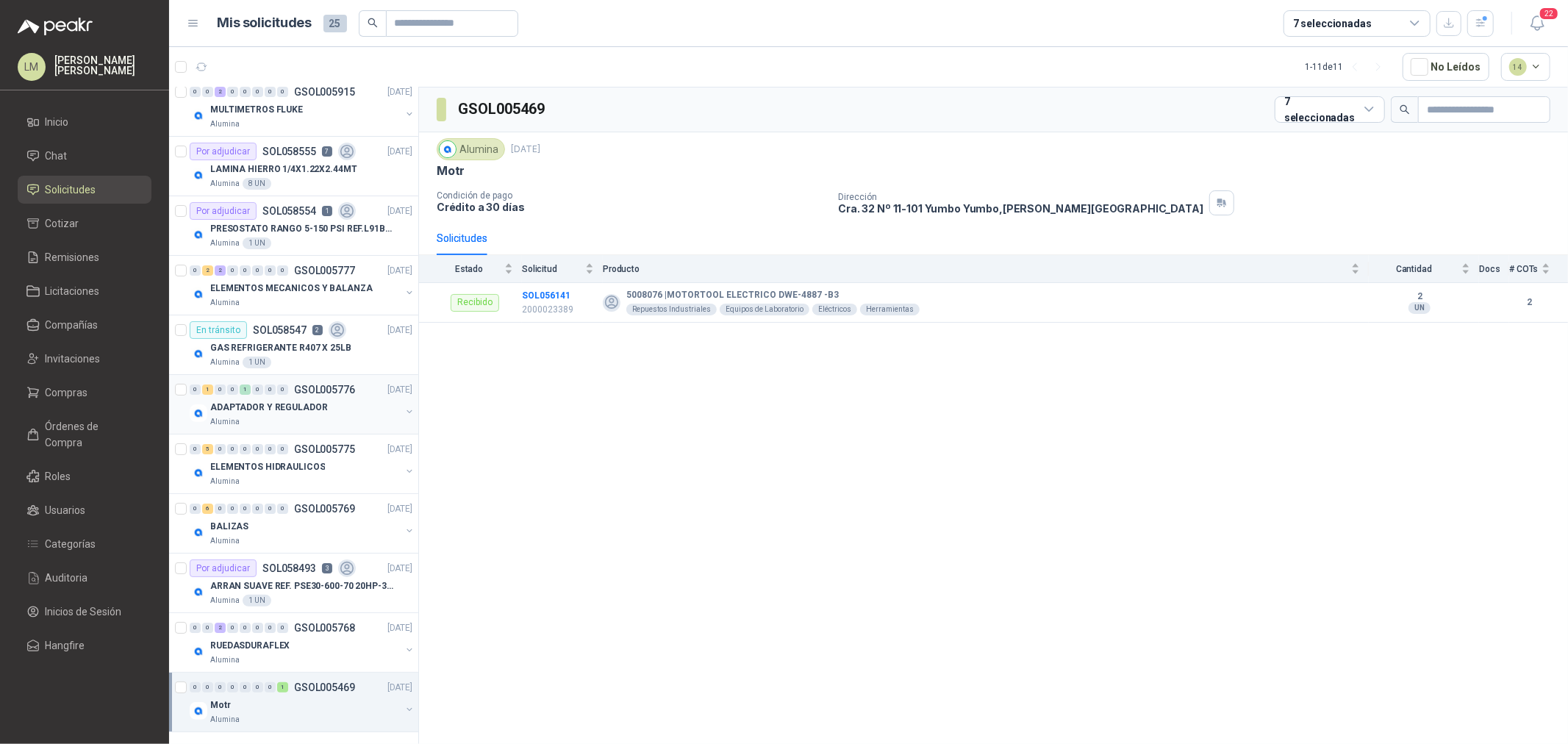
scroll to position [13, 0]
click at [64, 390] on span "Compras" at bounding box center [67, 392] width 43 height 16
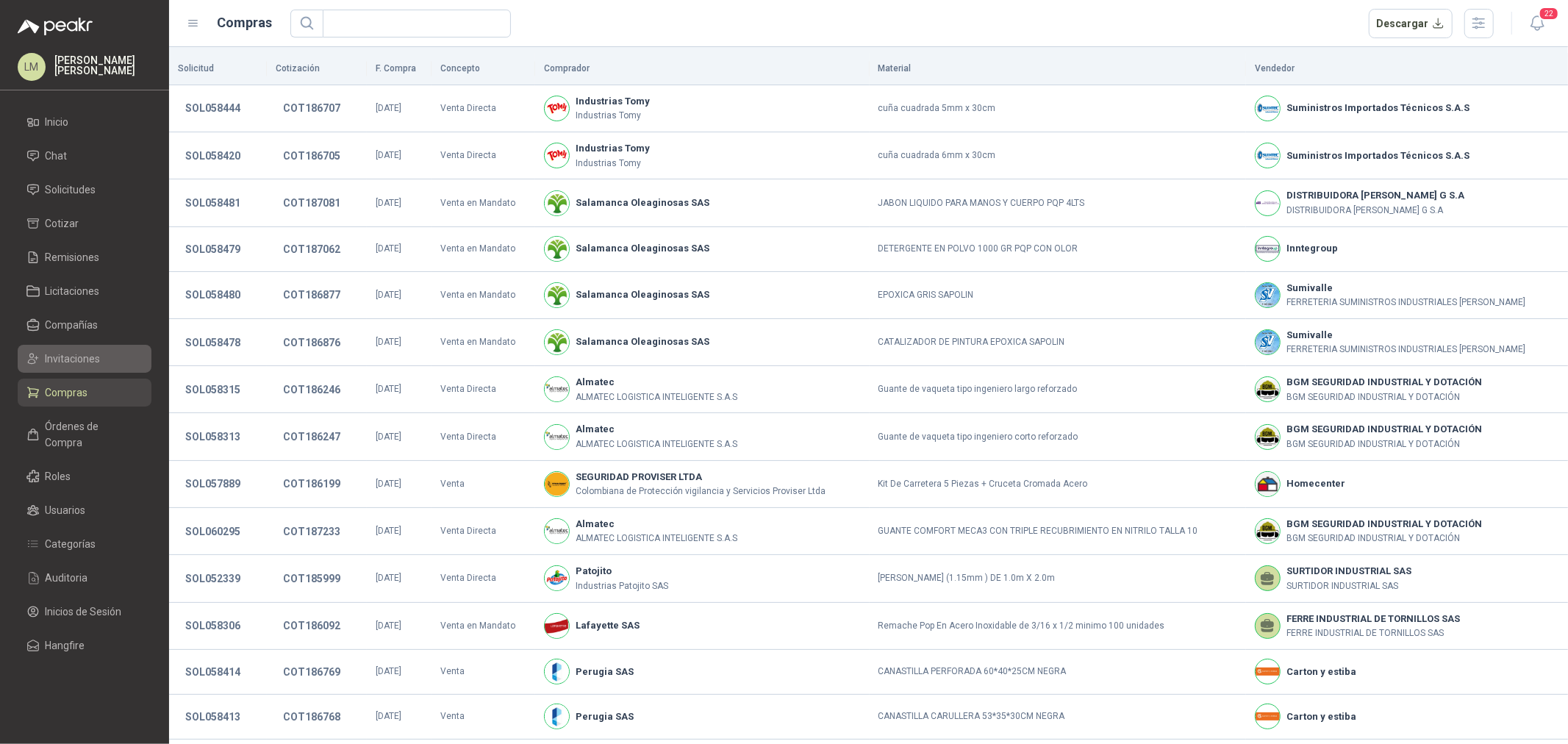
click at [67, 353] on span "Invitaciones" at bounding box center [73, 359] width 55 height 16
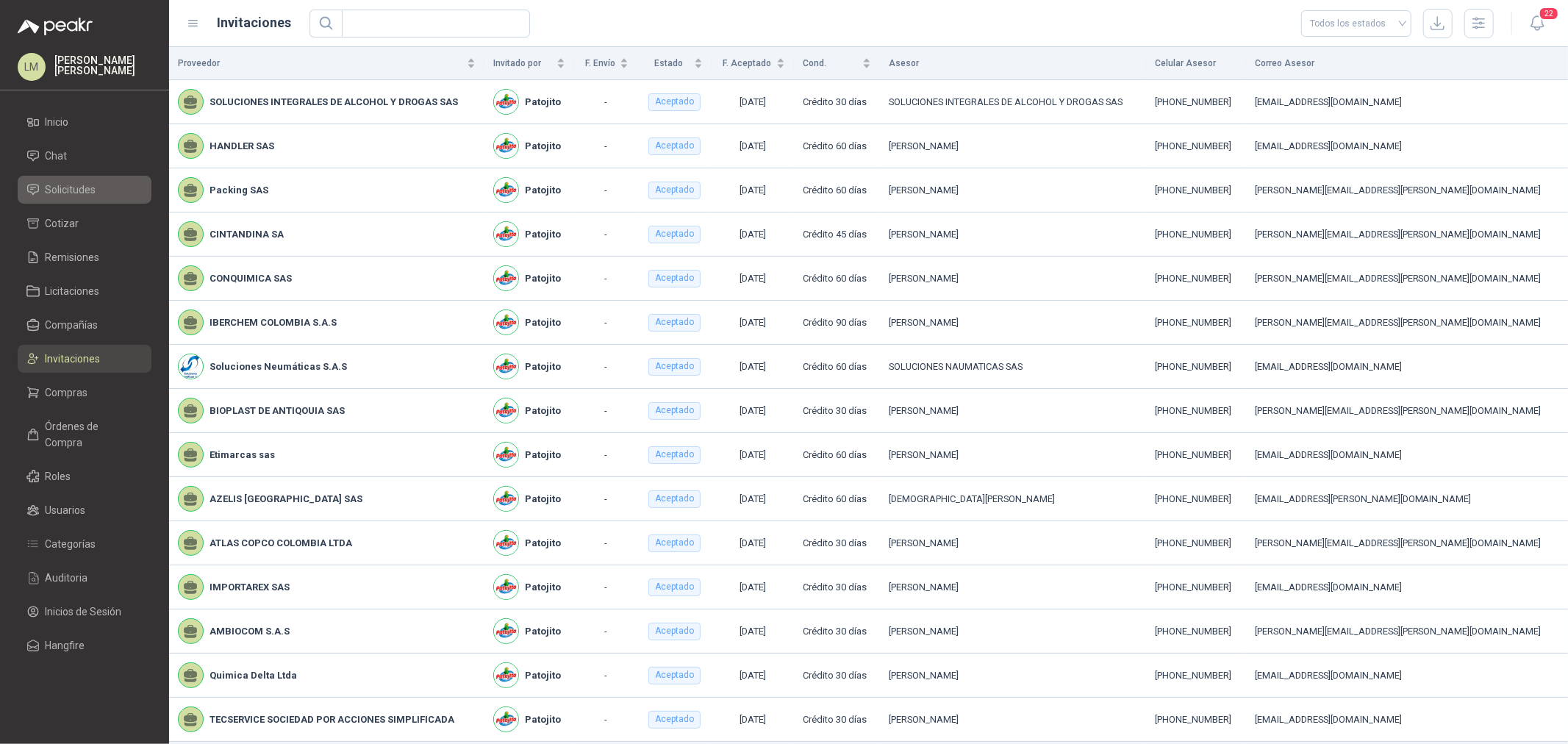
click at [74, 188] on span "Solicitudes" at bounding box center [70, 189] width 51 height 16
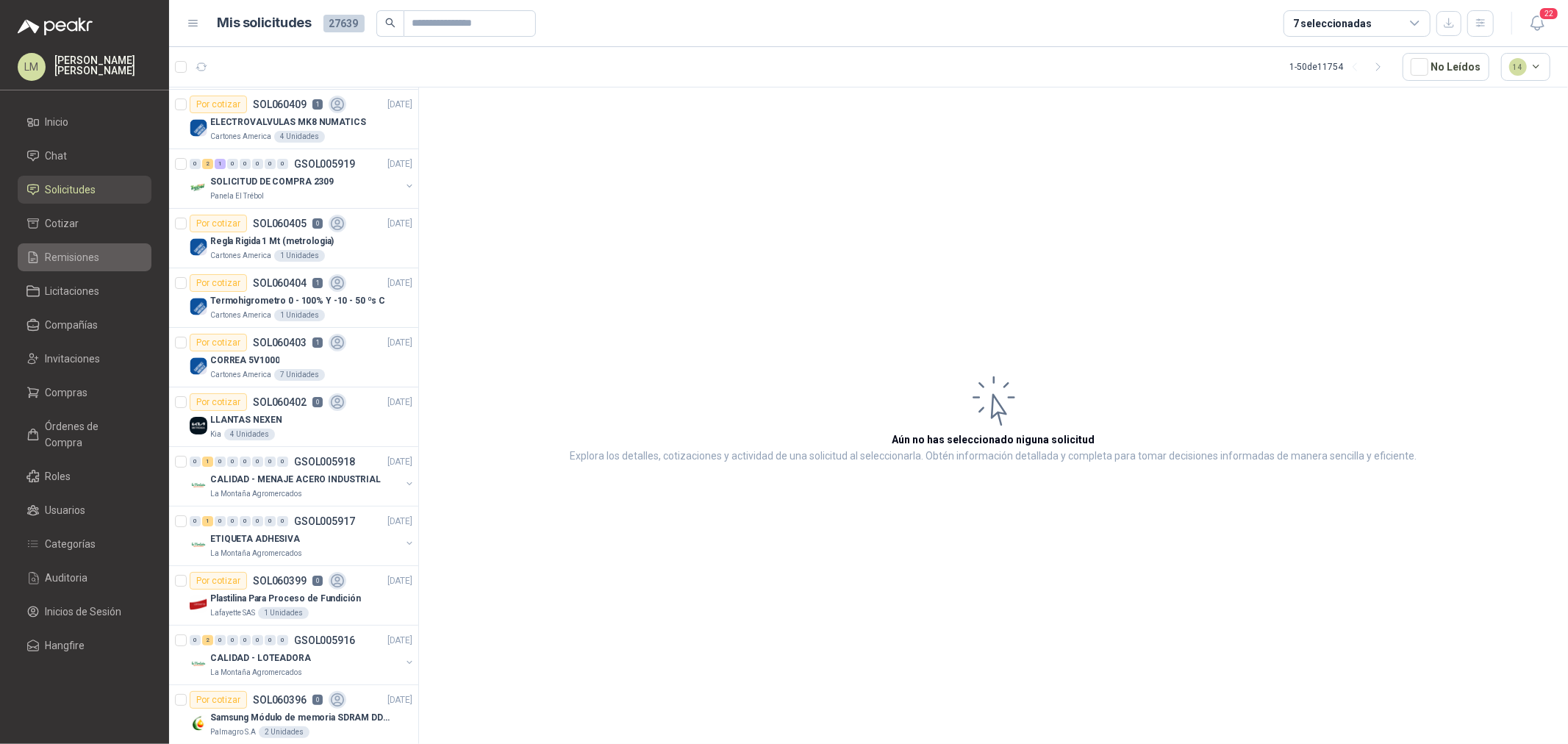
scroll to position [82, 0]
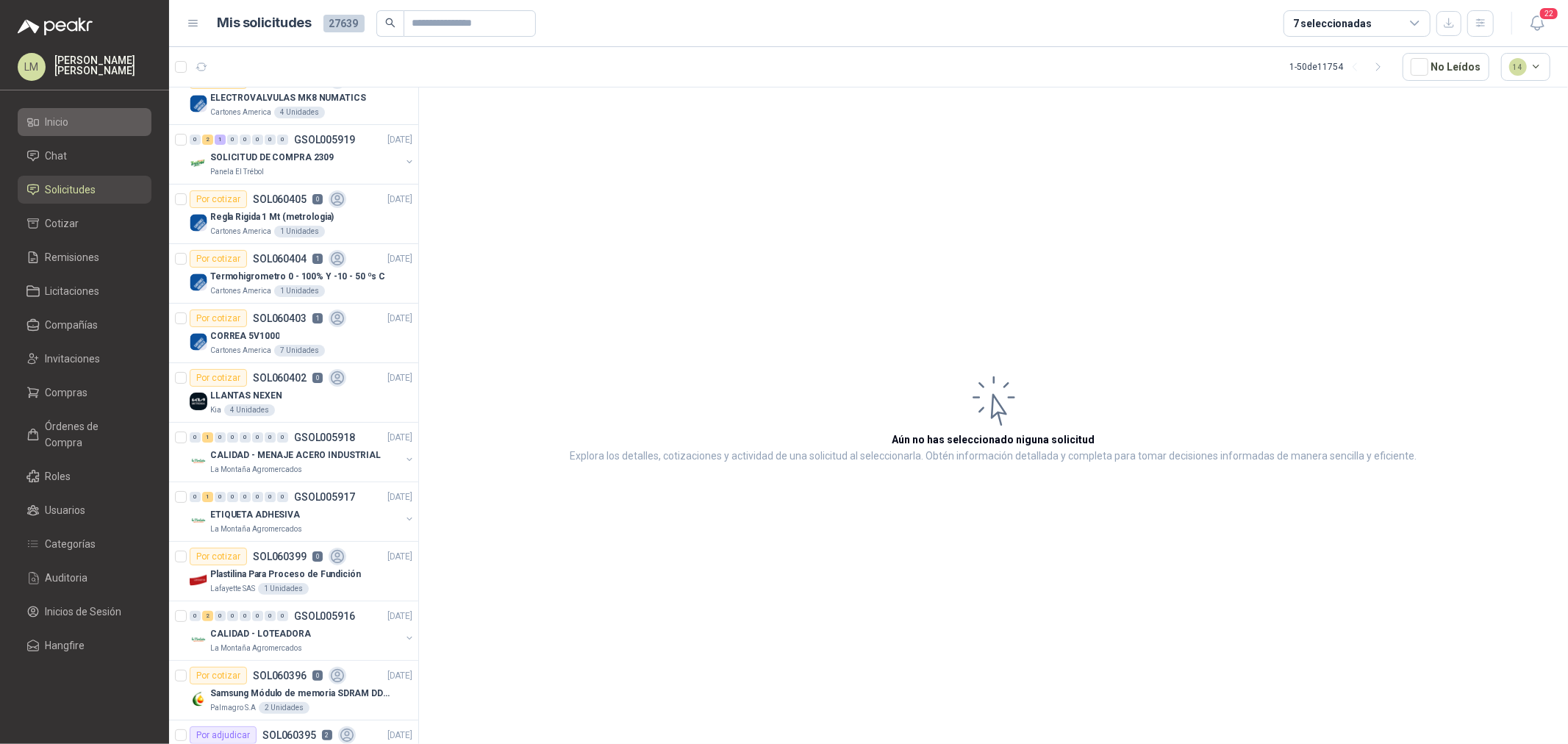
click at [69, 125] on span "Inicio" at bounding box center [57, 122] width 23 height 16
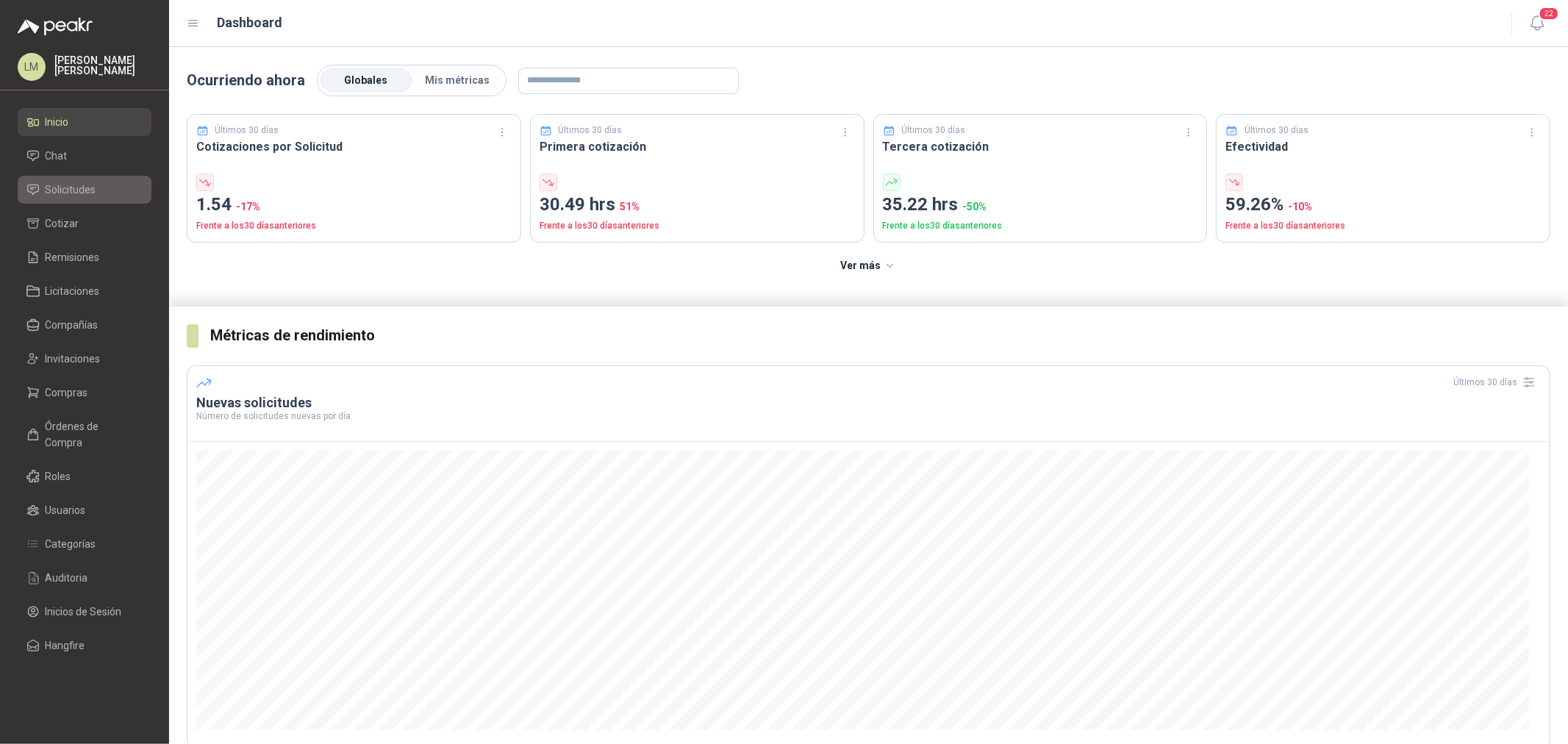
drag, startPoint x: 69, startPoint y: 190, endPoint x: 69, endPoint y: 203, distance: 13.0
click at [69, 190] on span "Solicitudes" at bounding box center [70, 189] width 51 height 16
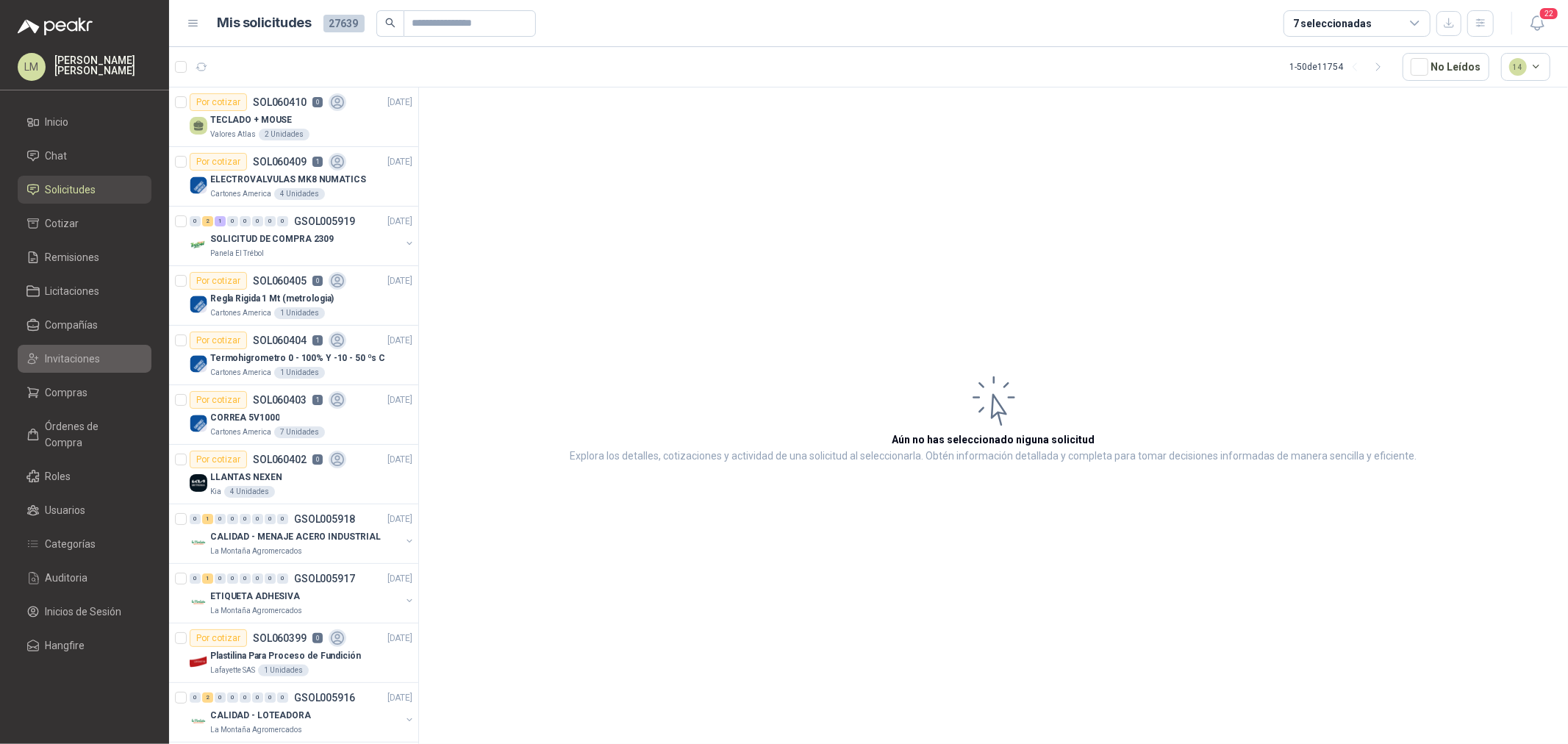
drag, startPoint x: 69, startPoint y: 398, endPoint x: 72, endPoint y: 366, distance: 32.1
click at [69, 398] on span "Compras" at bounding box center [67, 392] width 43 height 16
